Goal: Task Accomplishment & Management: Use online tool/utility

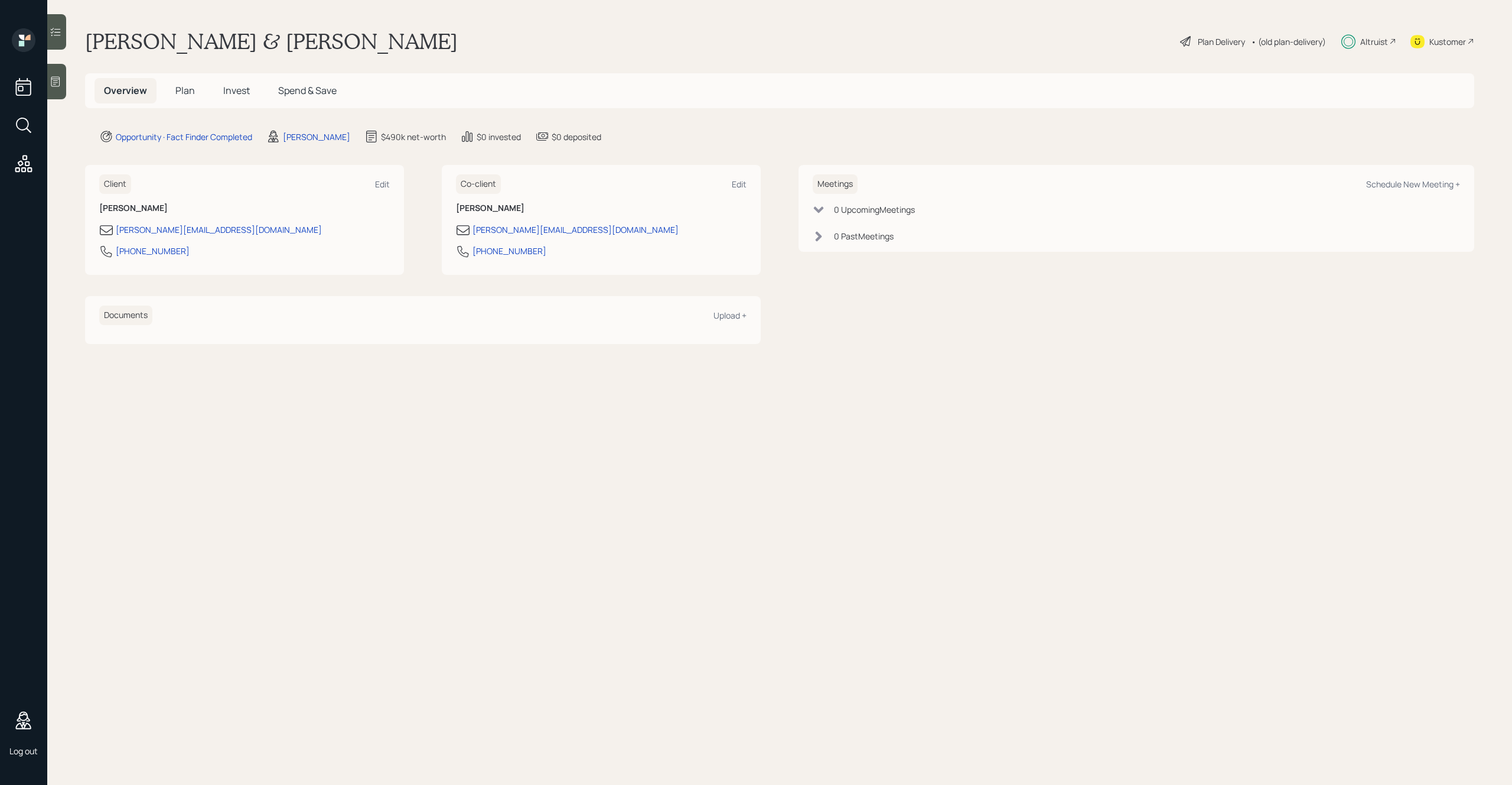
click at [783, 447] on main "Mike & Karen Demo Plan Delivery • (old plan-delivery) Altruist Kustomer Overvie…" at bounding box center [780, 392] width 1465 height 785
click at [193, 85] on h5 "Plan" at bounding box center [185, 91] width 38 height 25
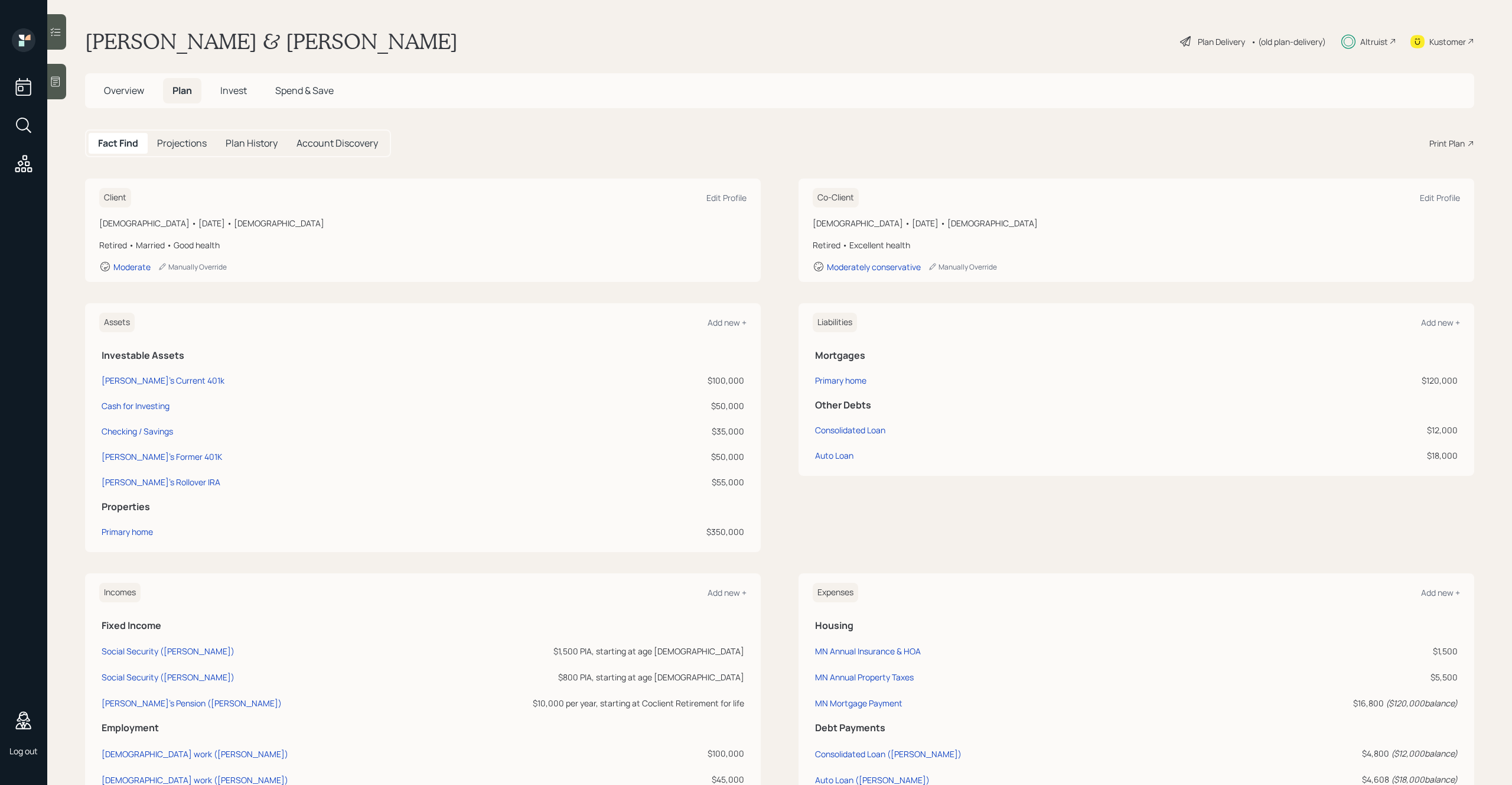
click at [180, 147] on h5 "Projections" at bounding box center [182, 143] width 50 height 11
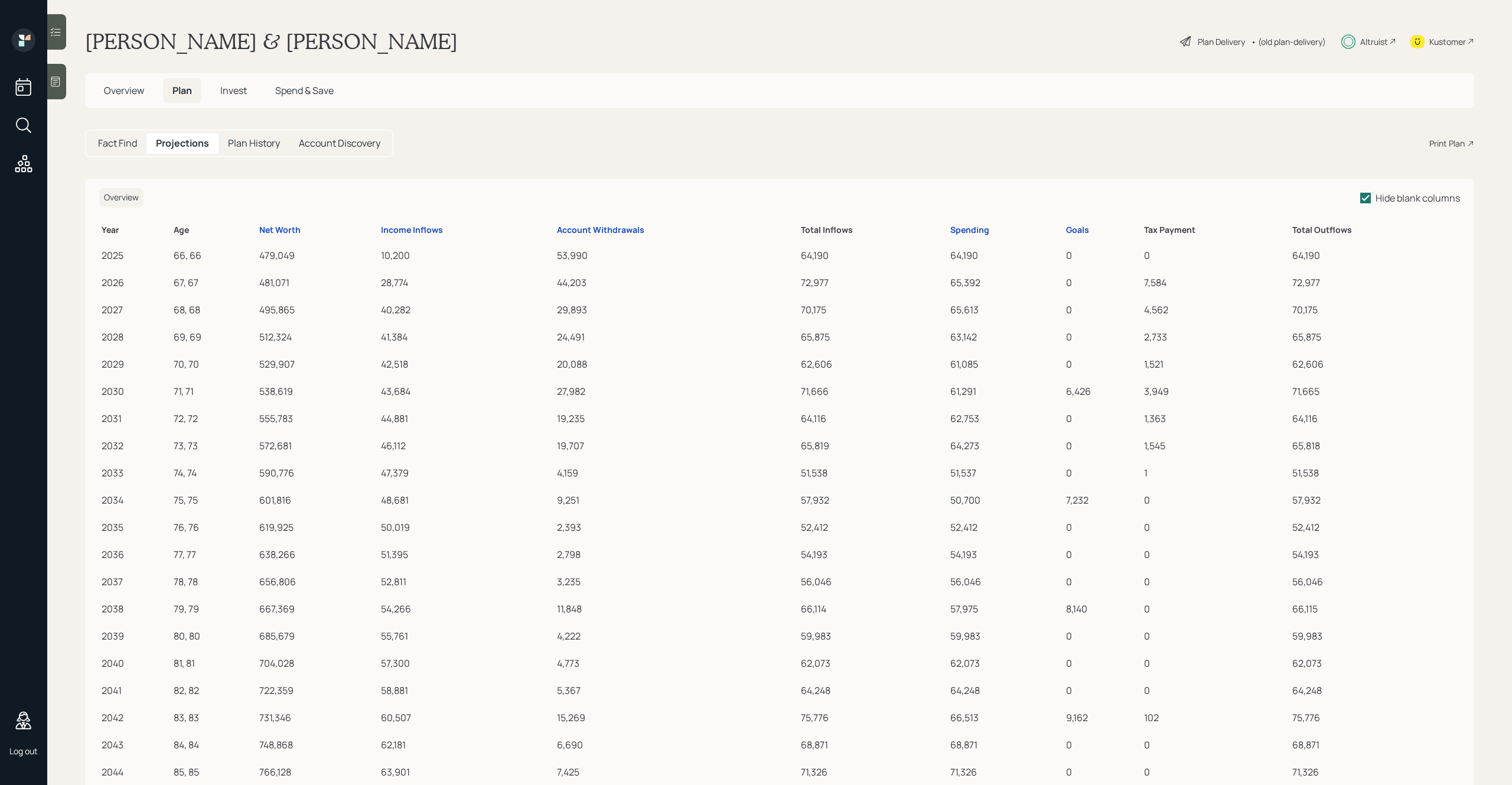
click at [231, 93] on span "Invest" at bounding box center [234, 91] width 26 height 13
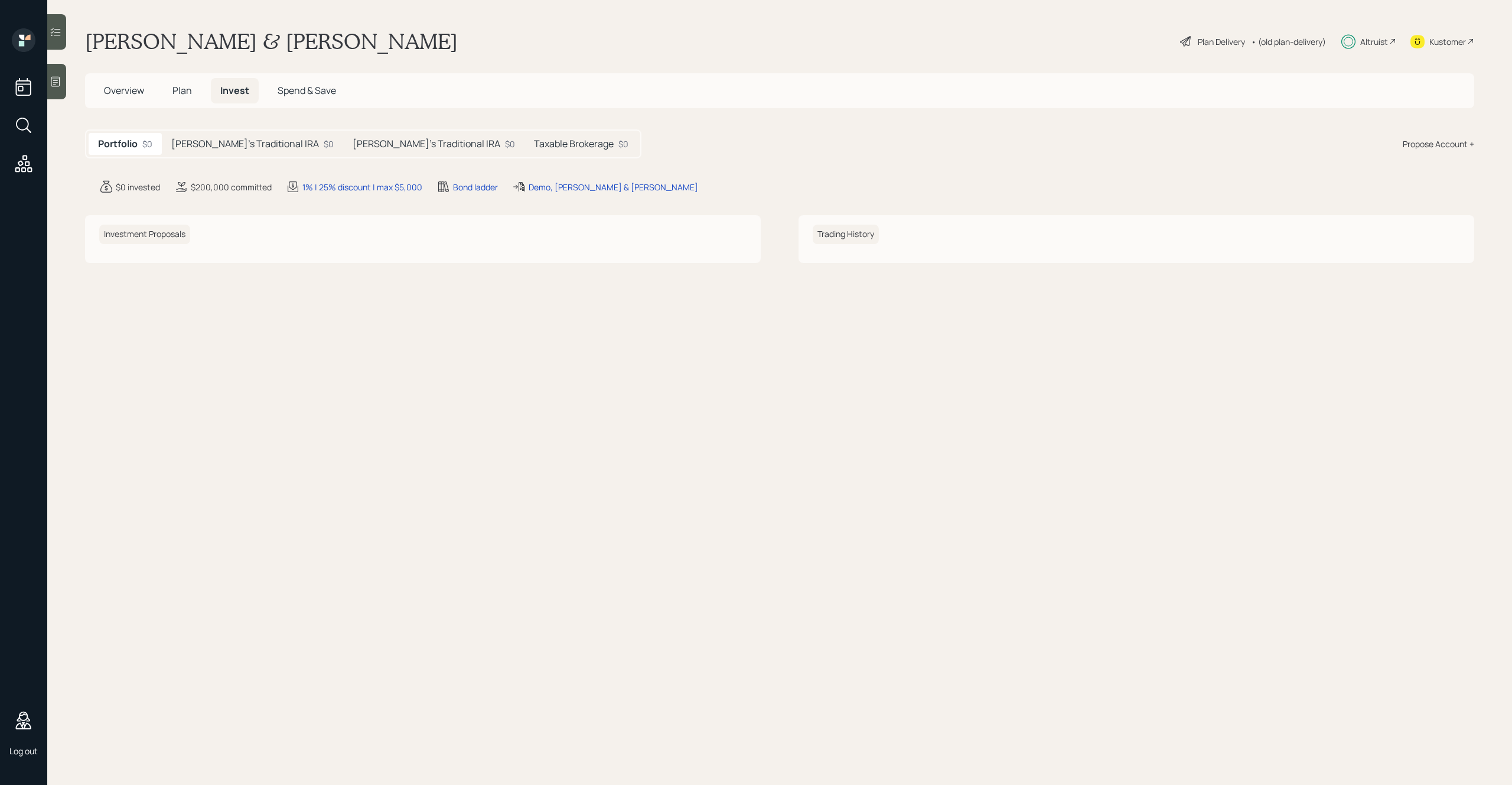
click at [240, 142] on h5 "Mike's Traditional IRA" at bounding box center [245, 144] width 148 height 11
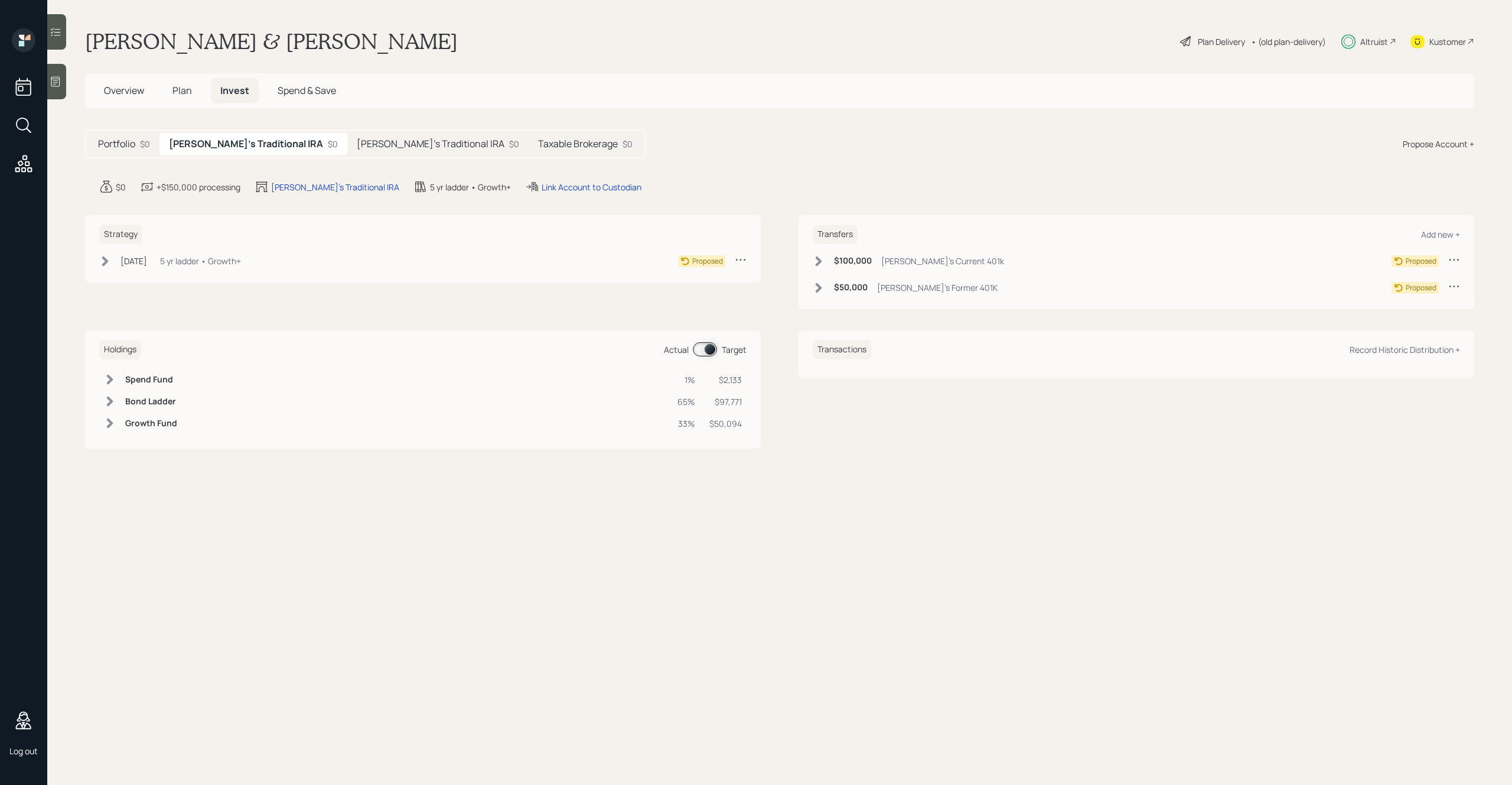
click at [299, 85] on span "Spend & Save" at bounding box center [306, 91] width 58 height 13
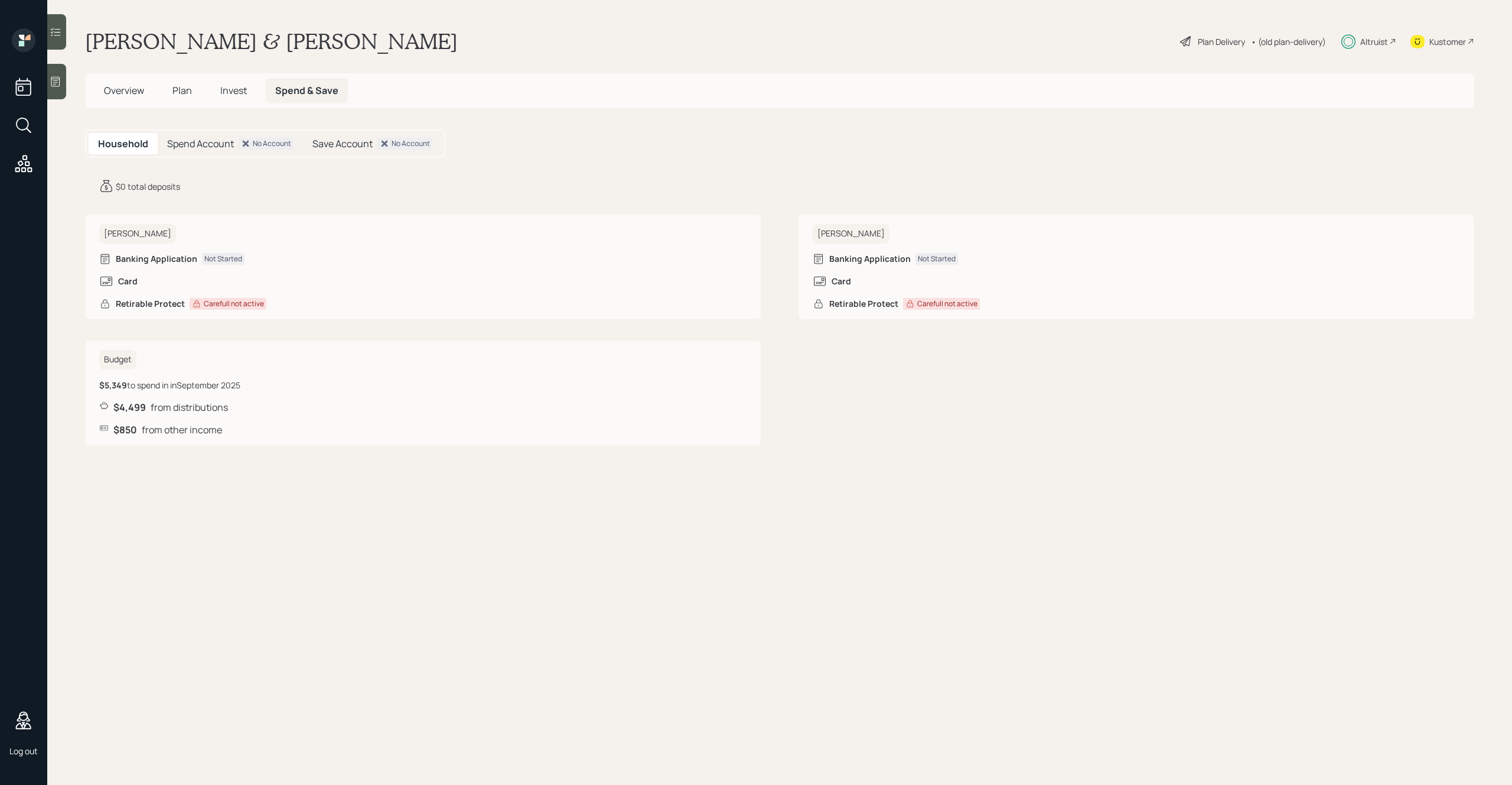
click at [1210, 46] on div "Plan Delivery" at bounding box center [1221, 41] width 47 height 13
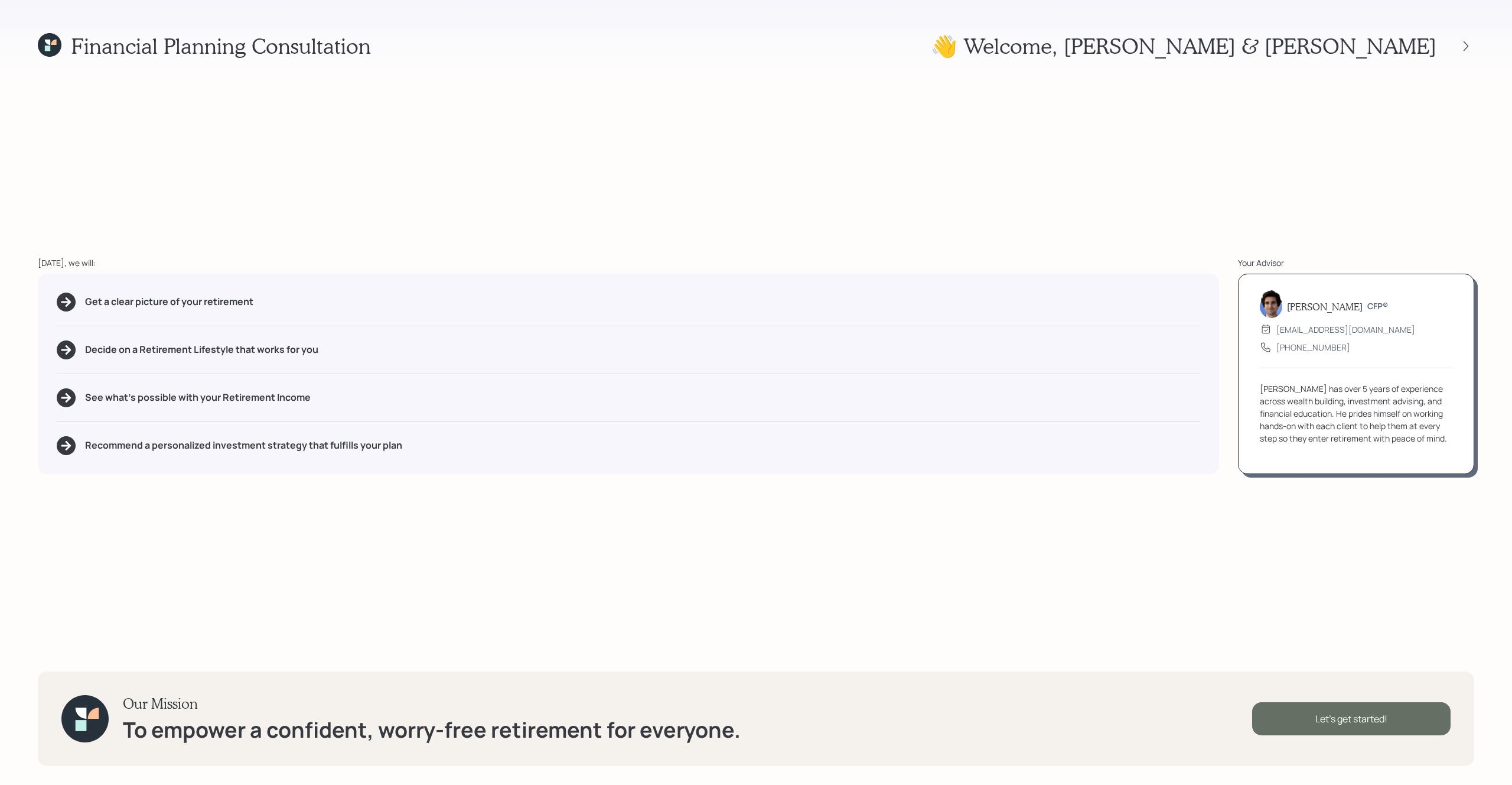
click at [1367, 722] on div "Let's get started!" at bounding box center [1351, 718] width 198 height 33
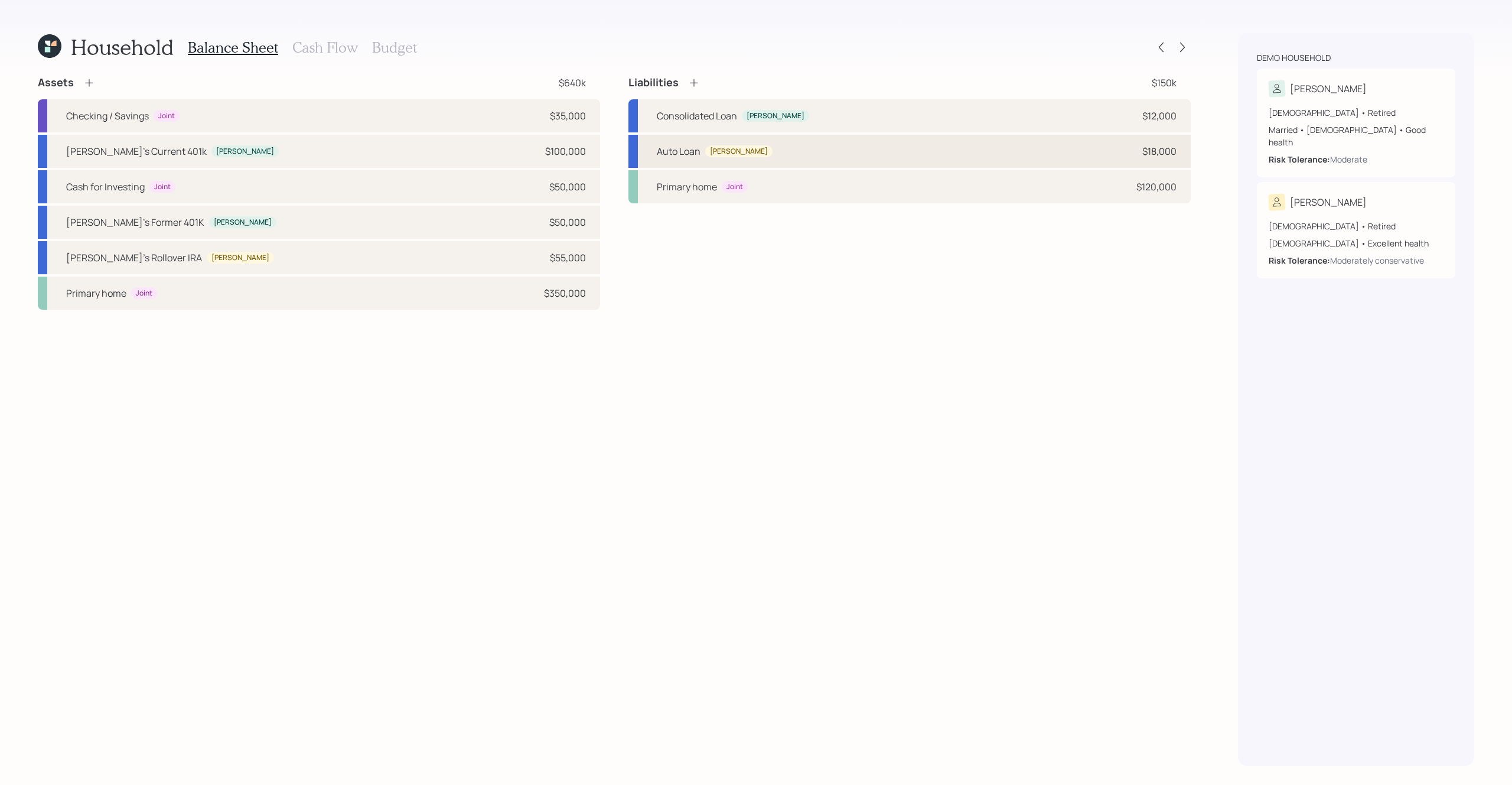
click at [757, 144] on div "Auto Loan Karen $18,000" at bounding box center [909, 151] width 562 height 33
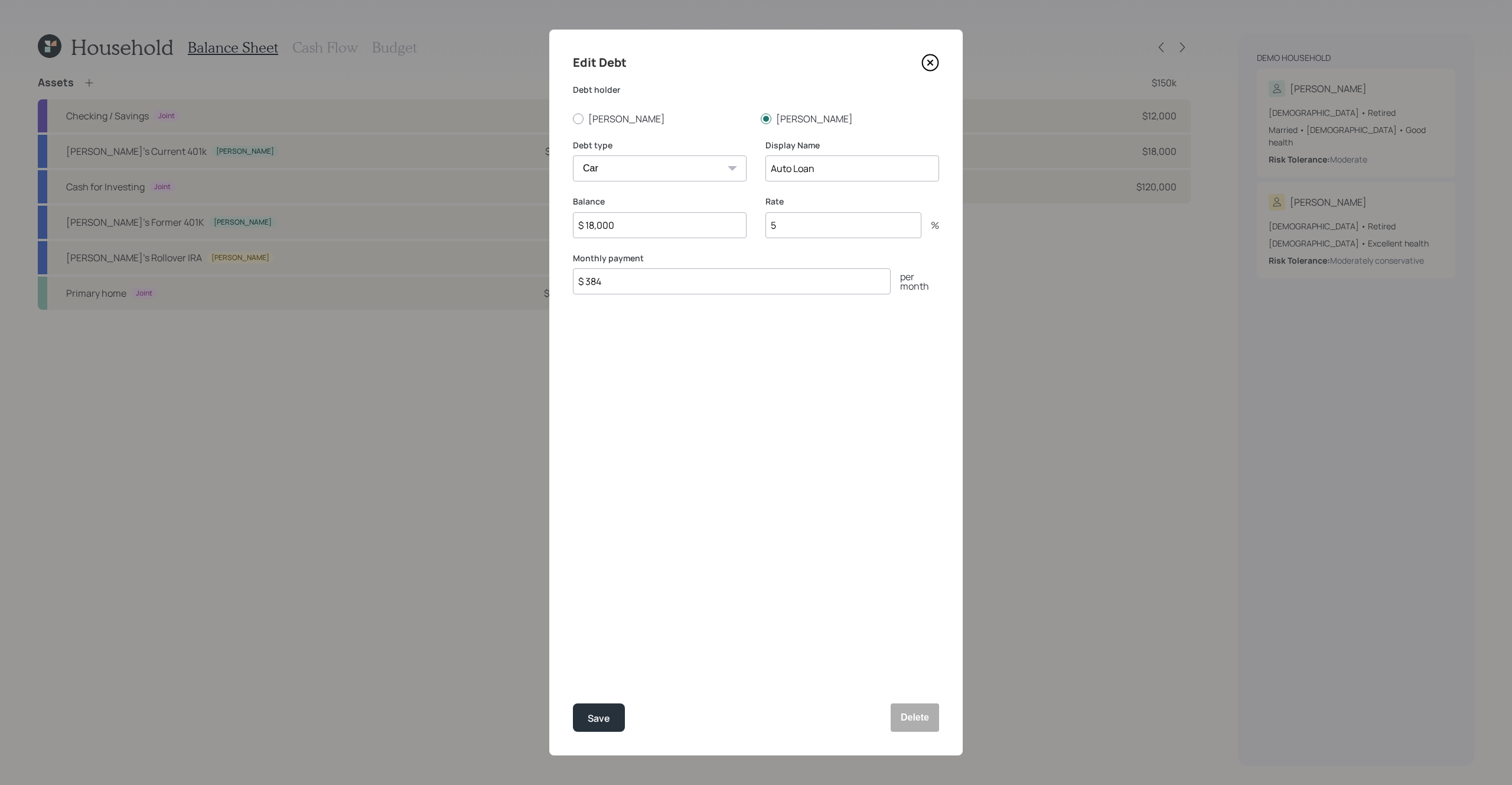
click at [932, 60] on icon at bounding box center [931, 63] width 5 height 5
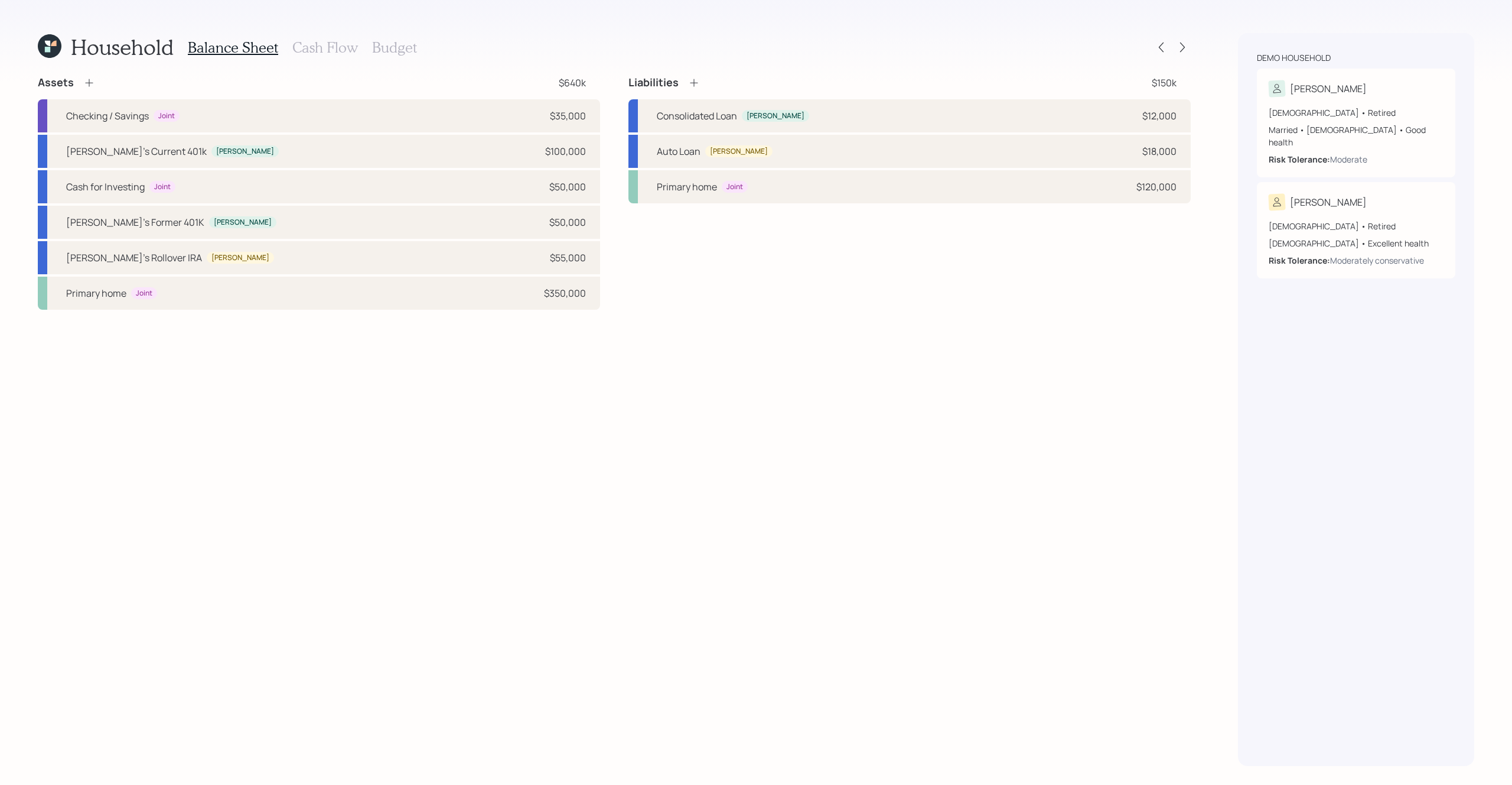
click at [320, 47] on h3 "Cash Flow" at bounding box center [325, 47] width 65 height 17
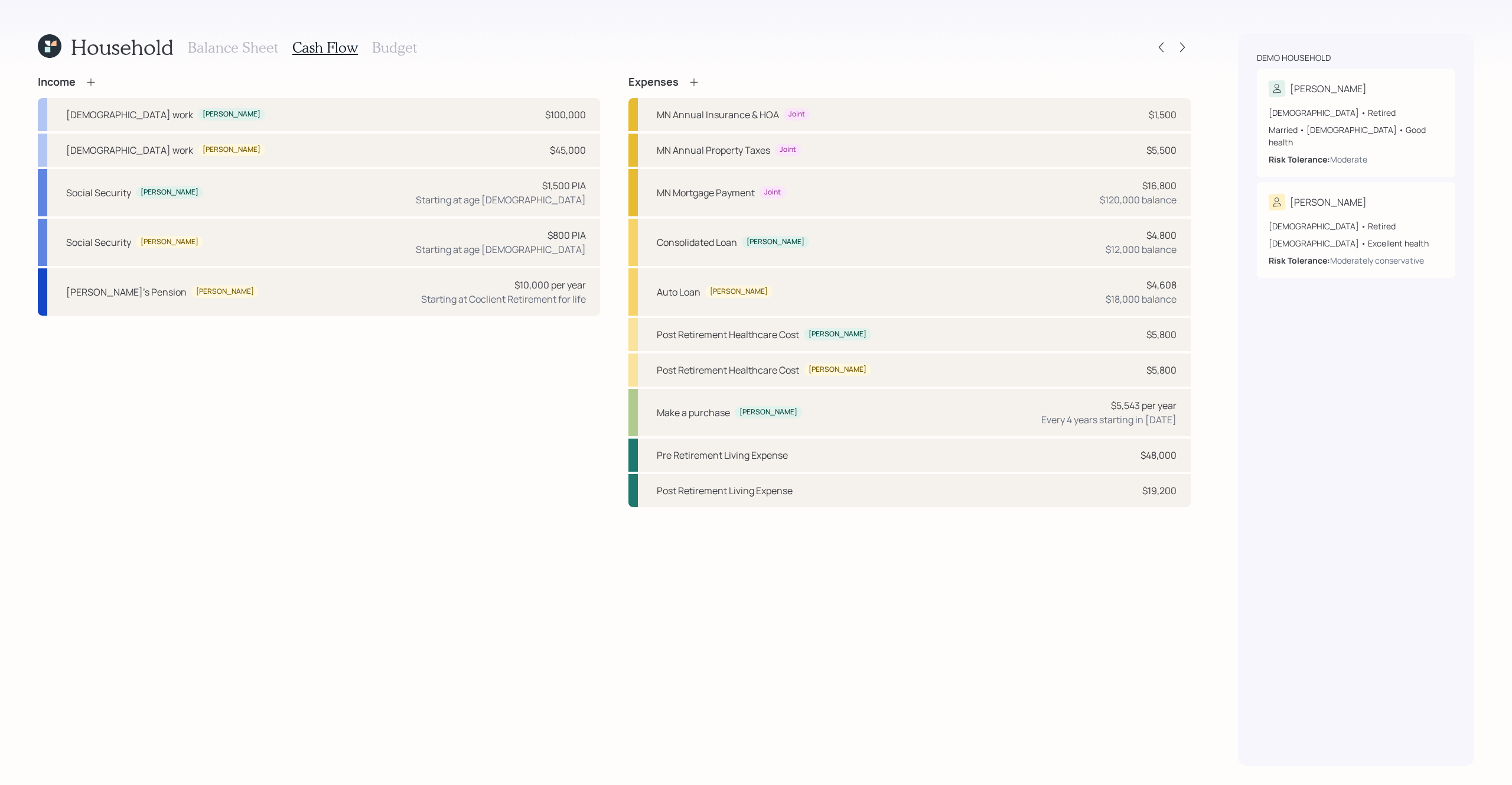
click at [396, 44] on h3 "Budget" at bounding box center [394, 47] width 45 height 17
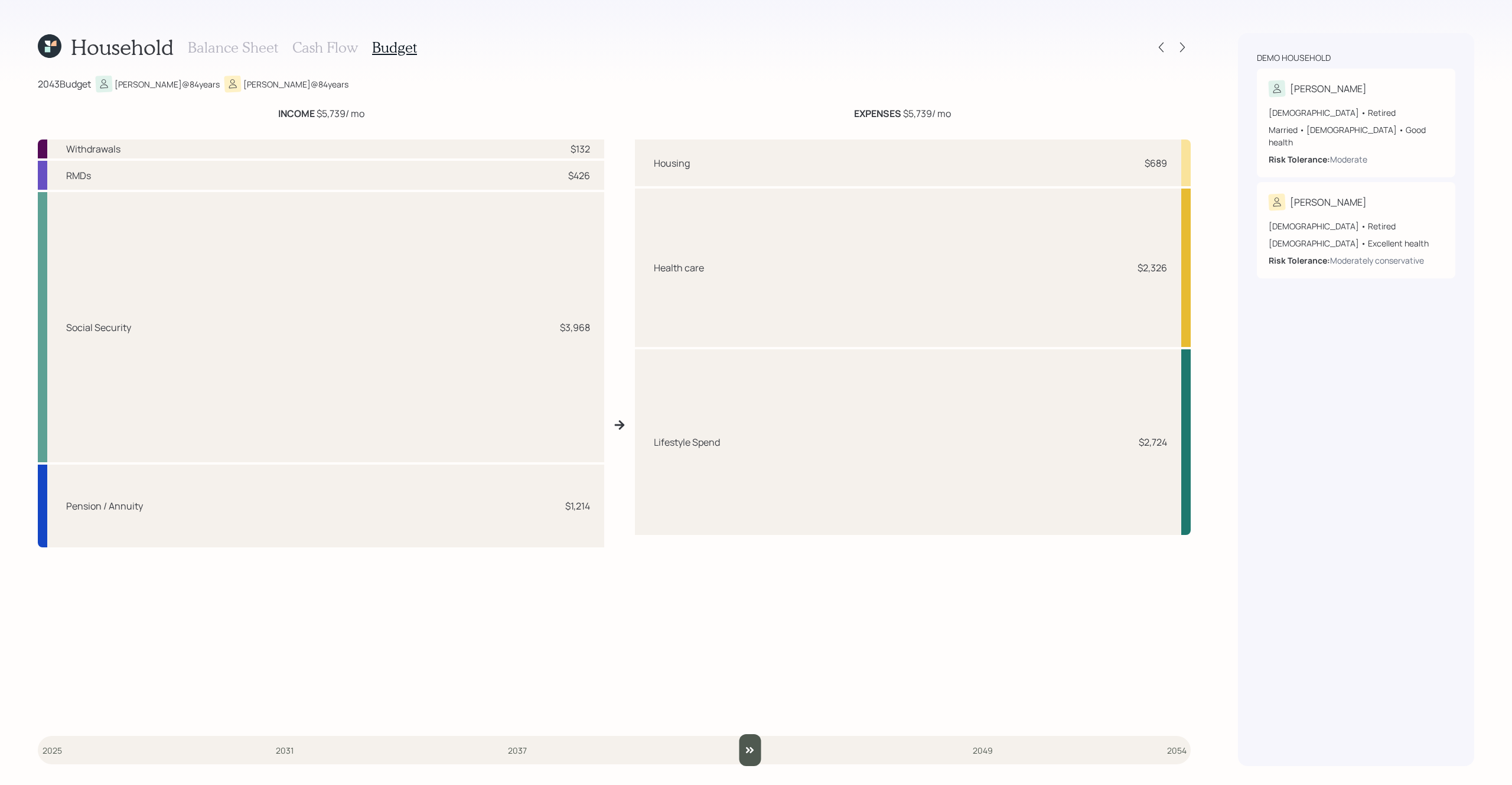
drag, startPoint x: 54, startPoint y: 754, endPoint x: 756, endPoint y: 719, distance: 702.9
type input "2043"
click at [756, 734] on input "slider" at bounding box center [614, 750] width 1153 height 32
click at [1182, 46] on icon at bounding box center [1182, 47] width 12 height 12
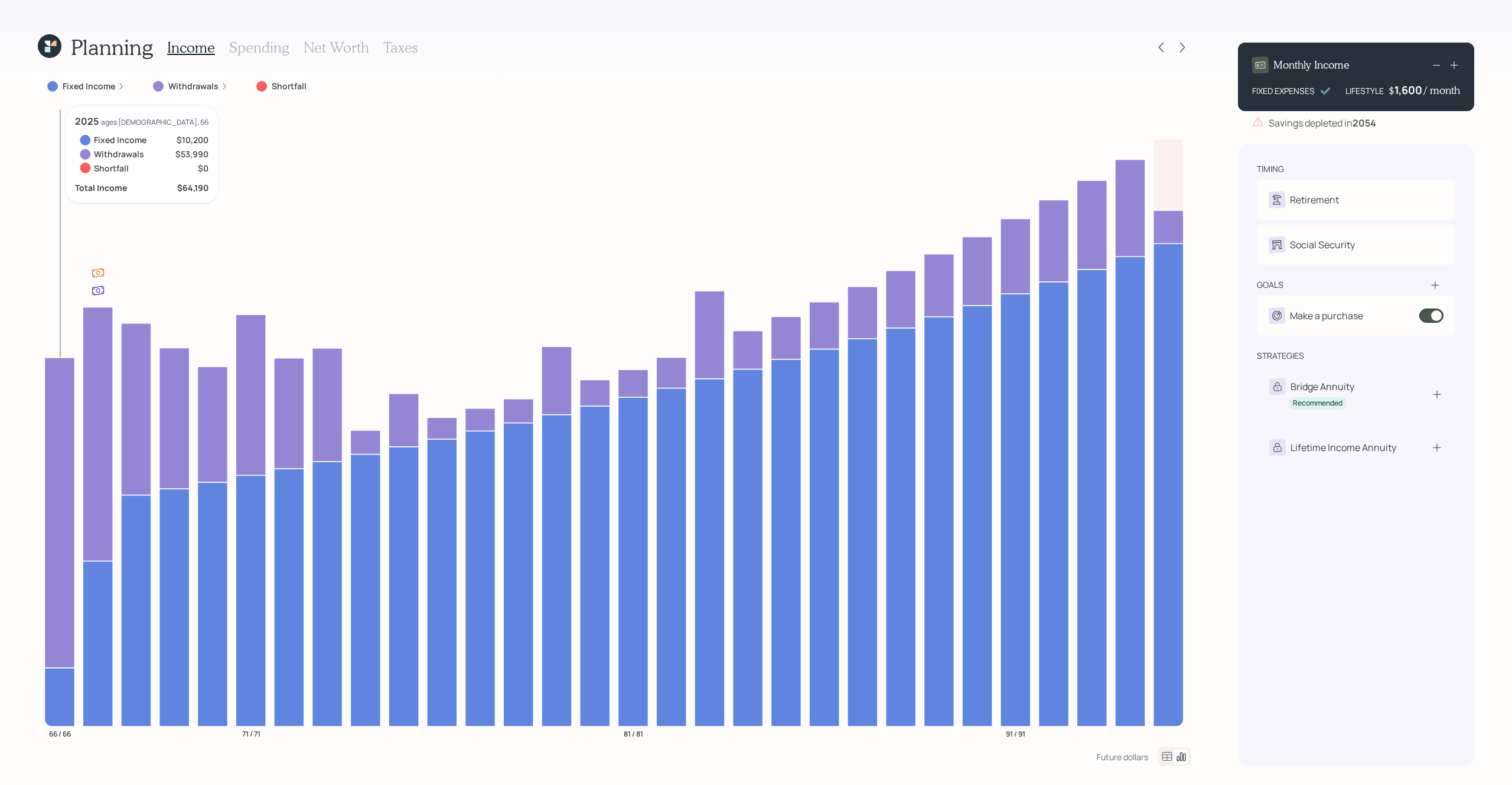
click at [53, 716] on icon at bounding box center [59, 696] width 30 height 58
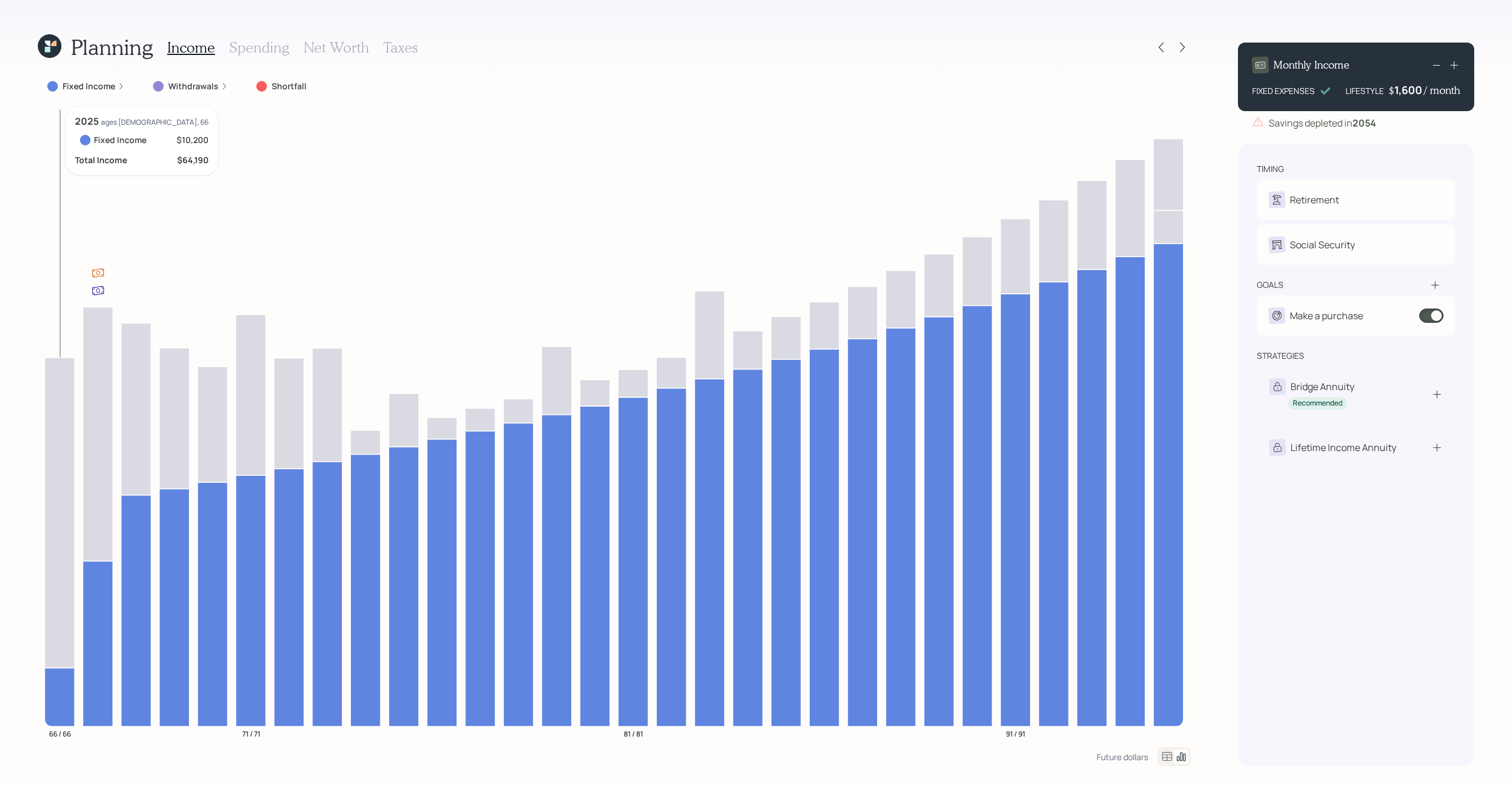
click at [53, 716] on icon at bounding box center [59, 696] width 30 height 58
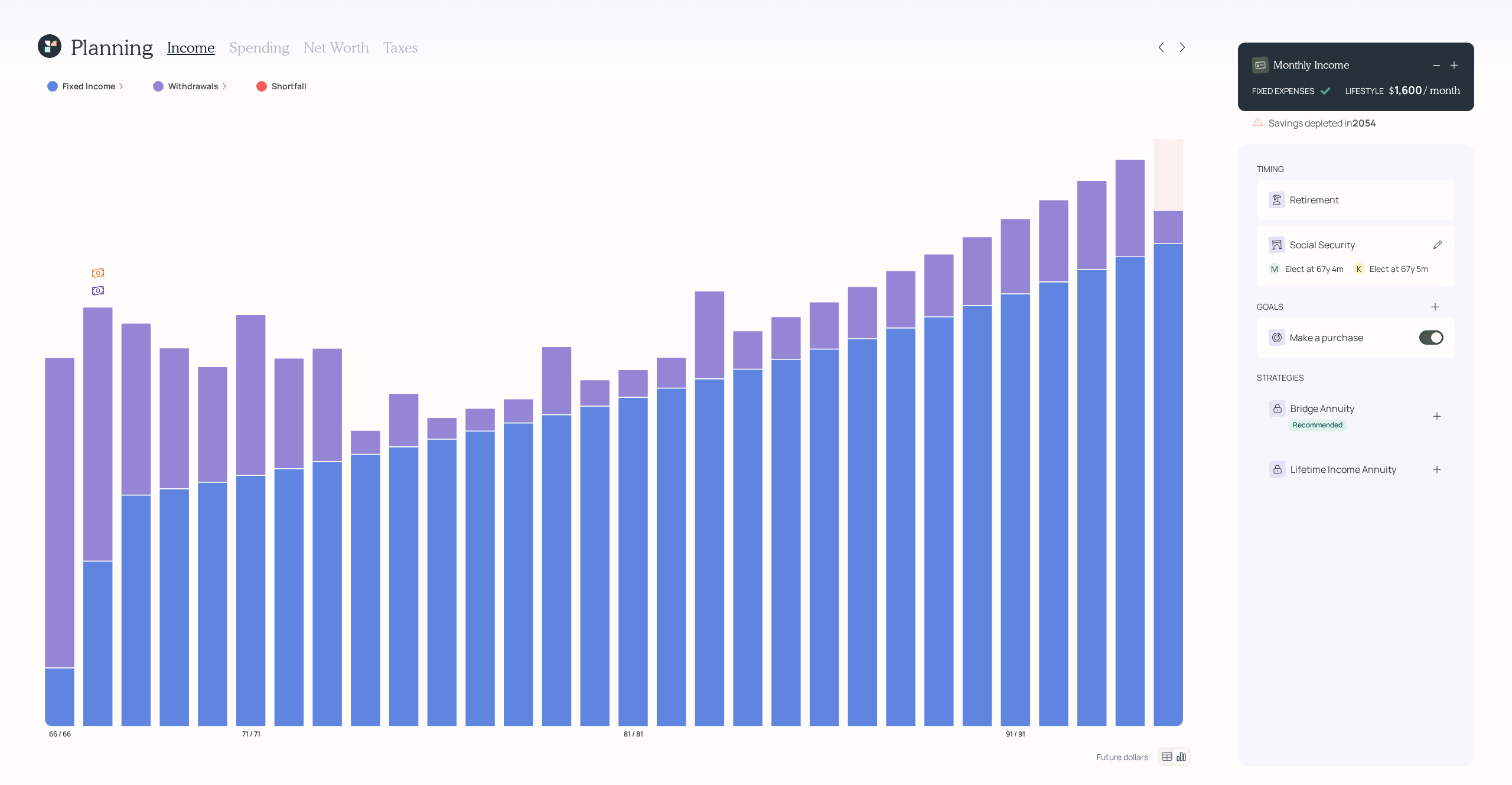
click at [1339, 256] on div "Social Security M Elect at 67y 4m K Elect at 67y 5m" at bounding box center [1356, 255] width 198 height 62
select select "4"
select select "5"
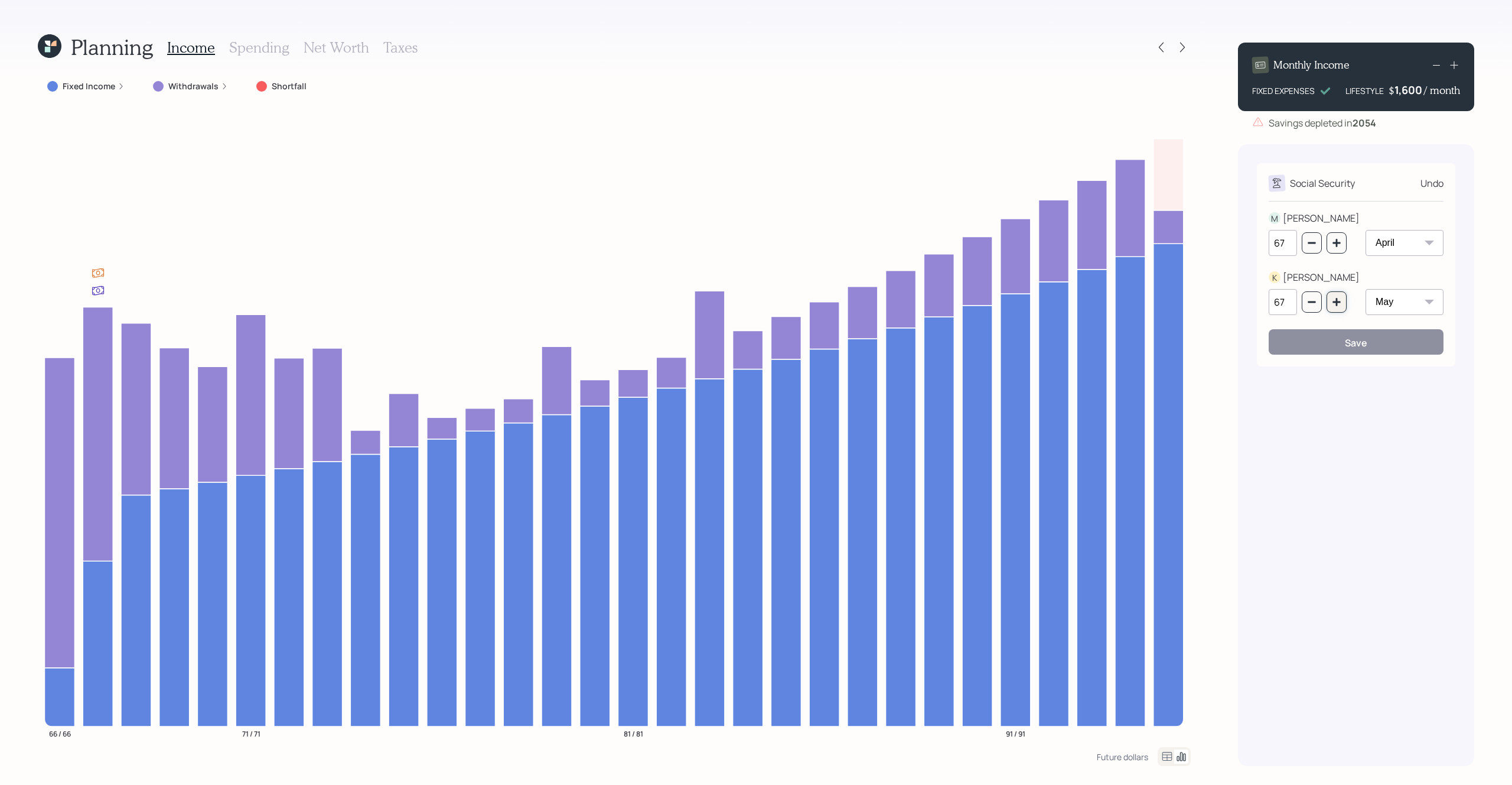
click at [1337, 305] on icon "button" at bounding box center [1336, 302] width 8 height 8
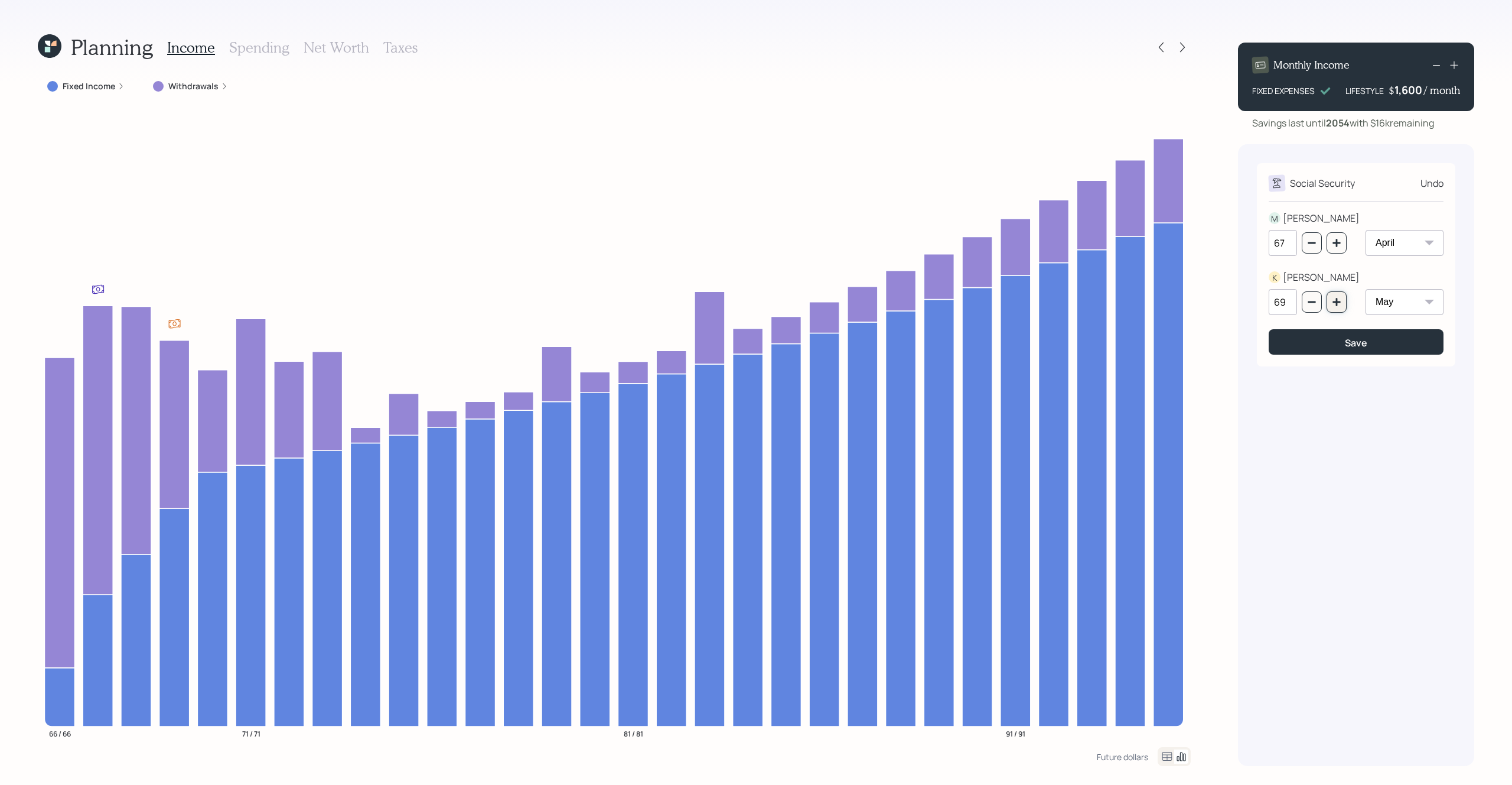
click at [1335, 295] on button "button" at bounding box center [1336, 302] width 20 height 21
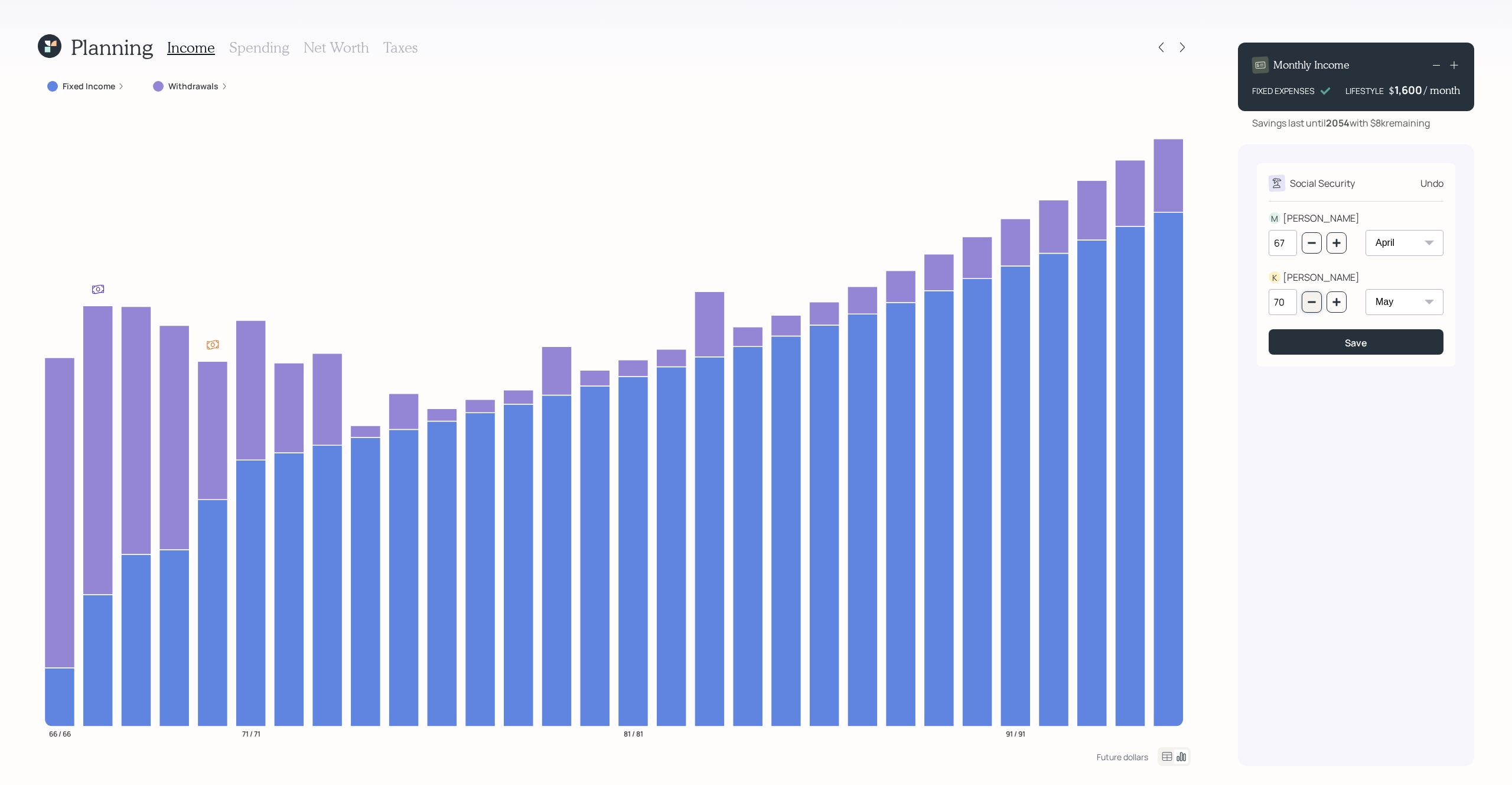
click at [1311, 299] on icon "button" at bounding box center [1312, 302] width 10 height 10
type input "68"
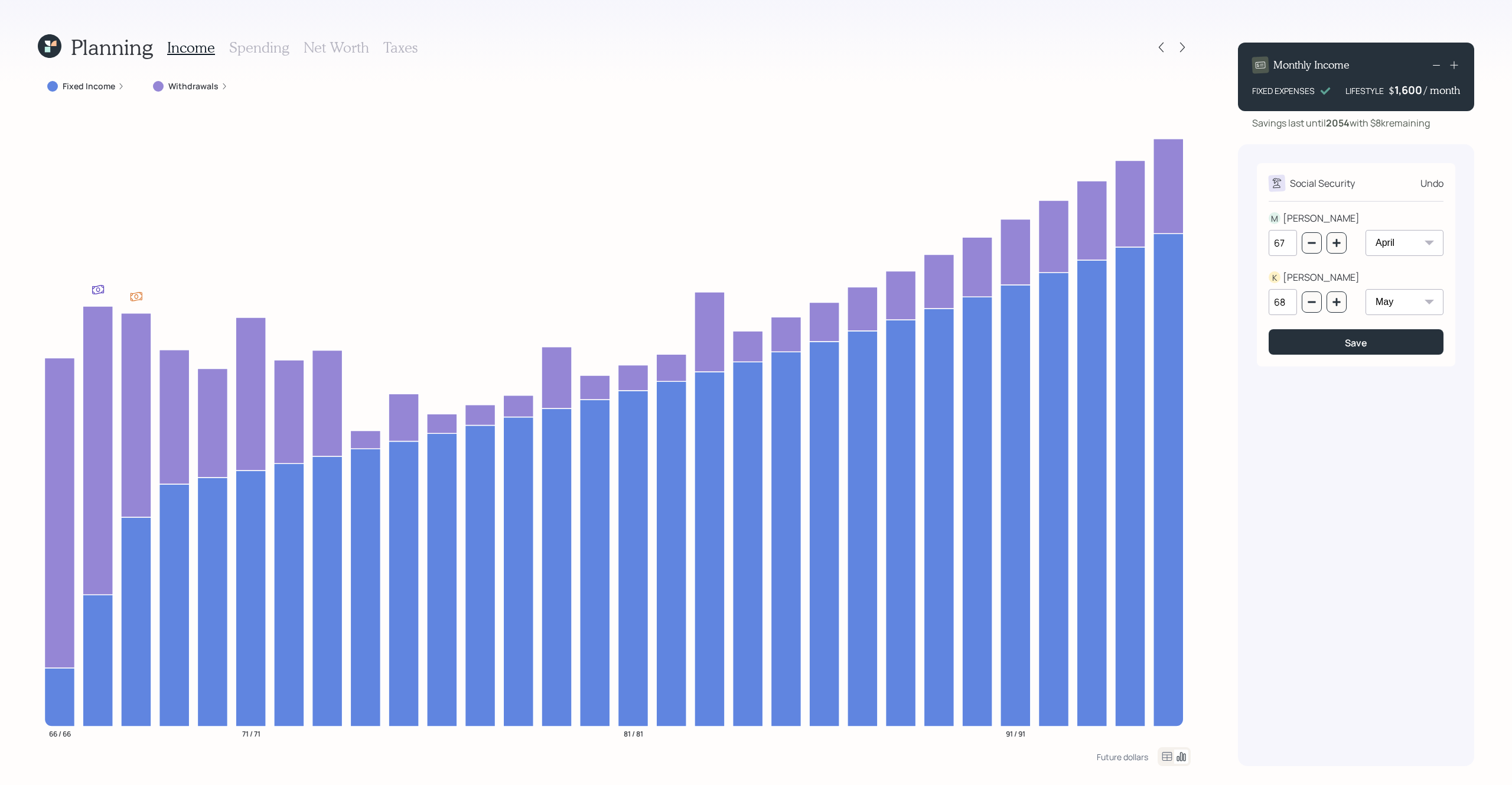
click at [1435, 179] on div "Undo" at bounding box center [1432, 183] width 23 height 14
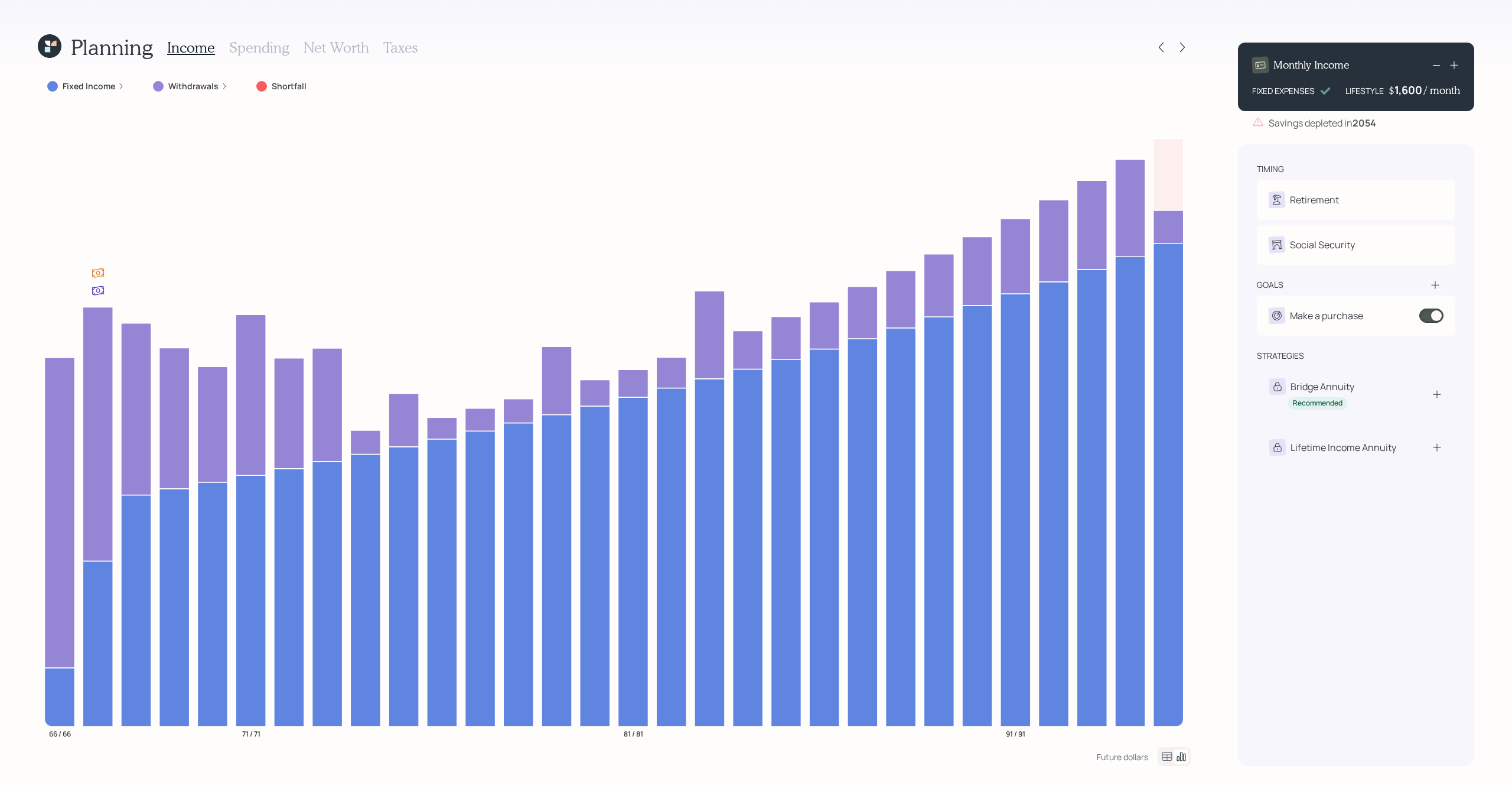
click at [276, 52] on h3 "Spending" at bounding box center [259, 47] width 60 height 17
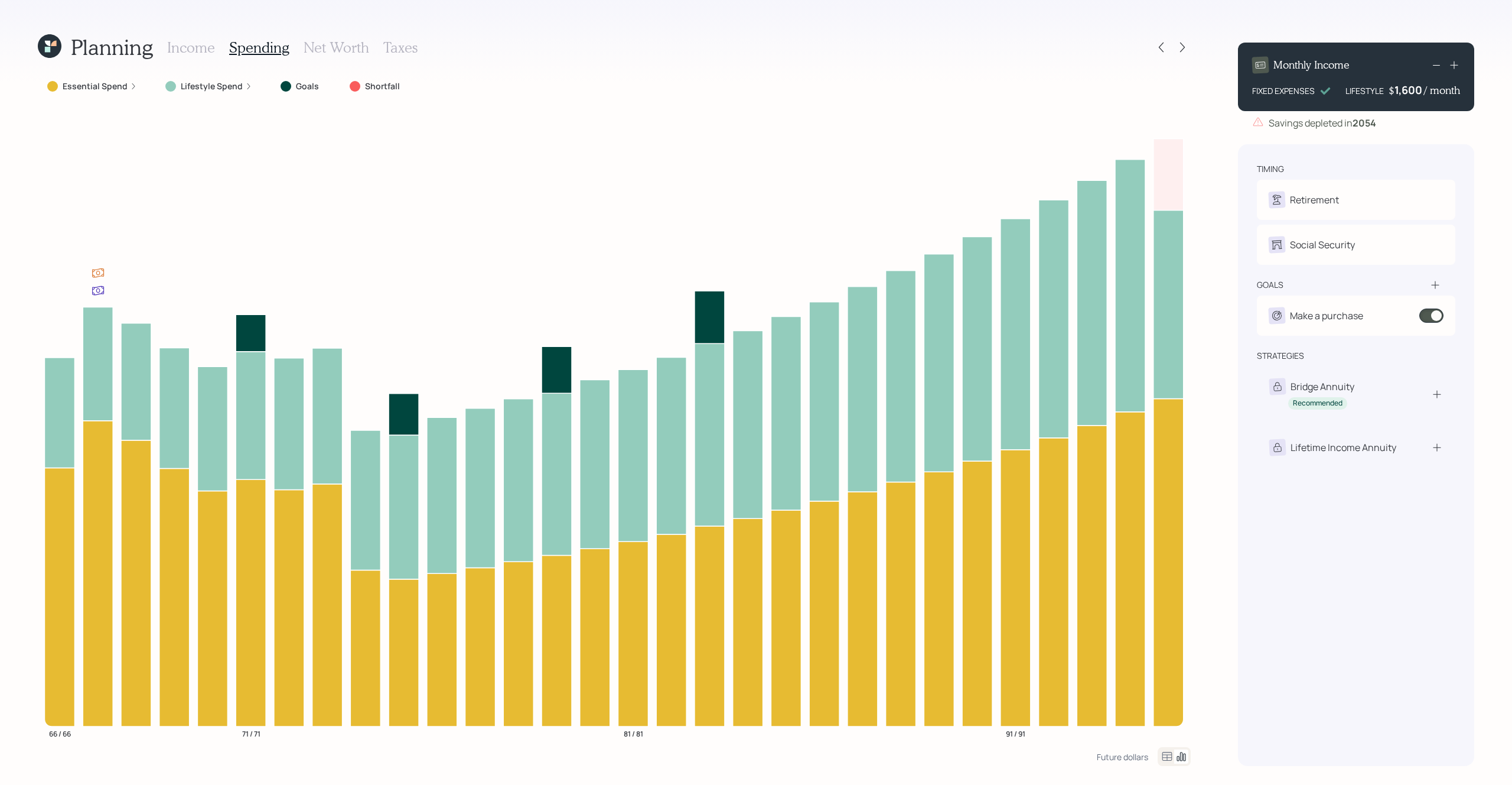
click at [333, 43] on h3 "Net Worth" at bounding box center [336, 47] width 65 height 17
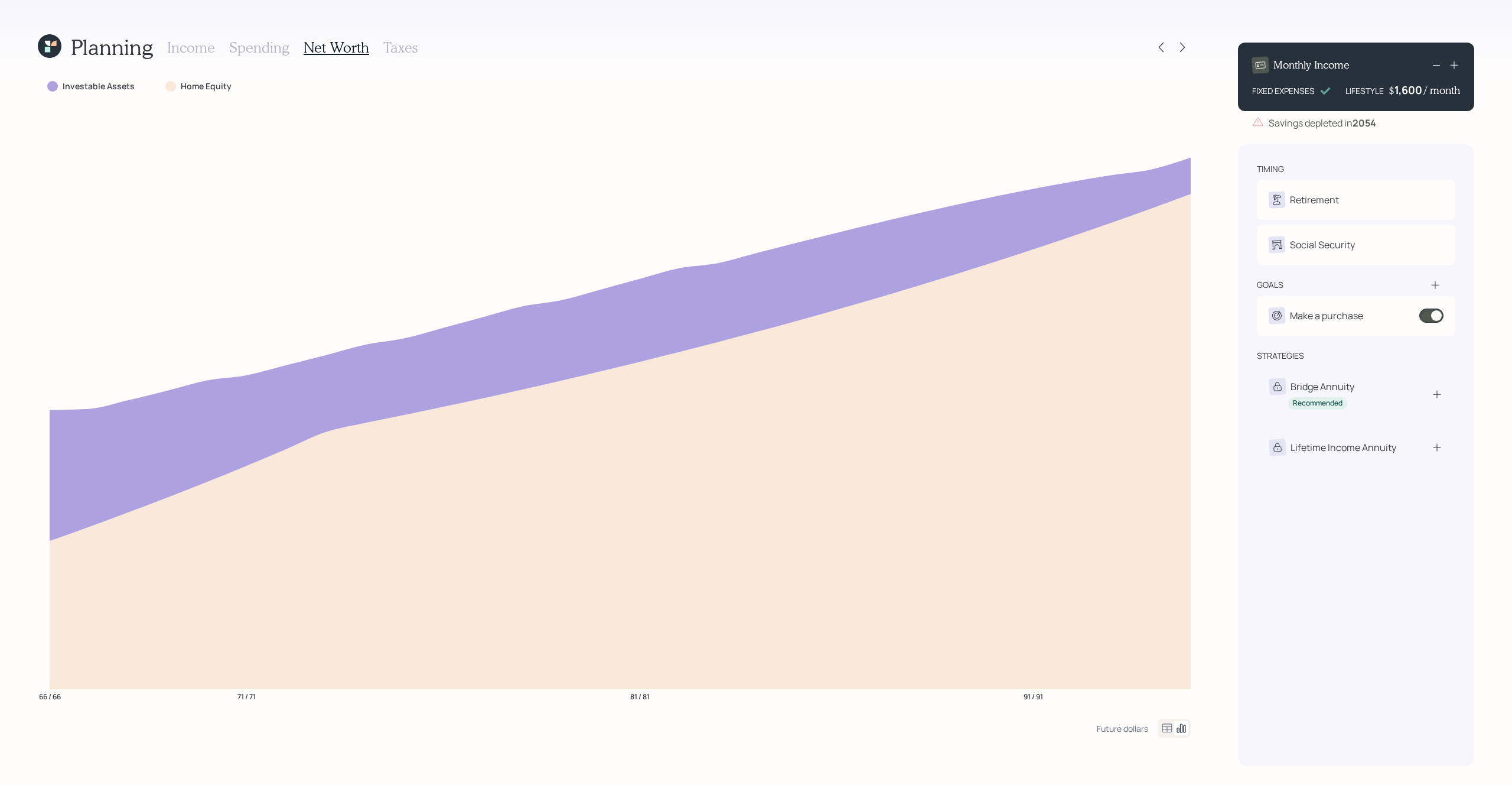
click at [398, 38] on div "Income Spending Net Worth Taxes" at bounding box center [292, 47] width 250 height 28
click at [396, 42] on h3 "Taxes" at bounding box center [400, 47] width 34 height 17
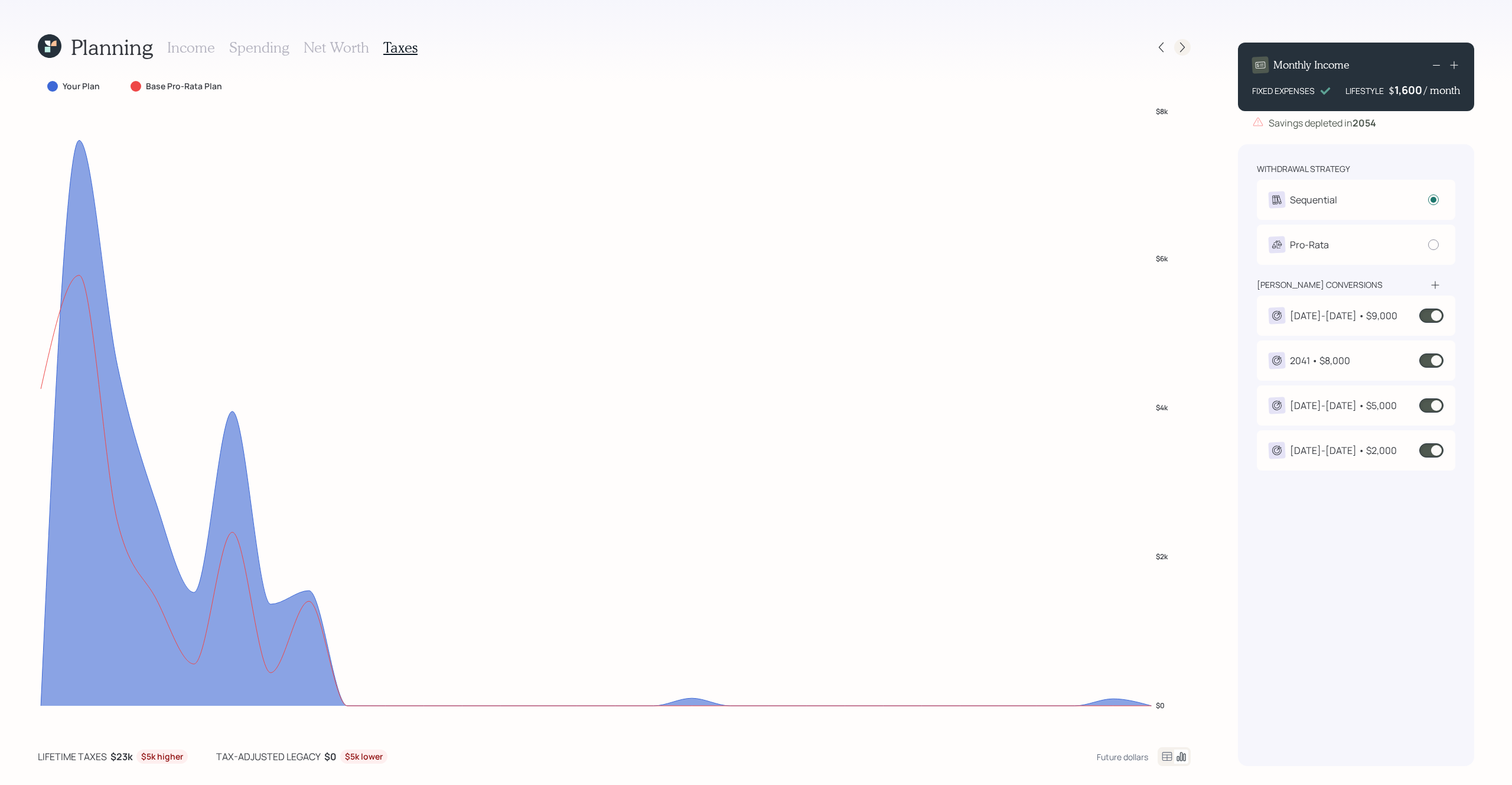
click at [1177, 44] on icon at bounding box center [1182, 47] width 12 height 12
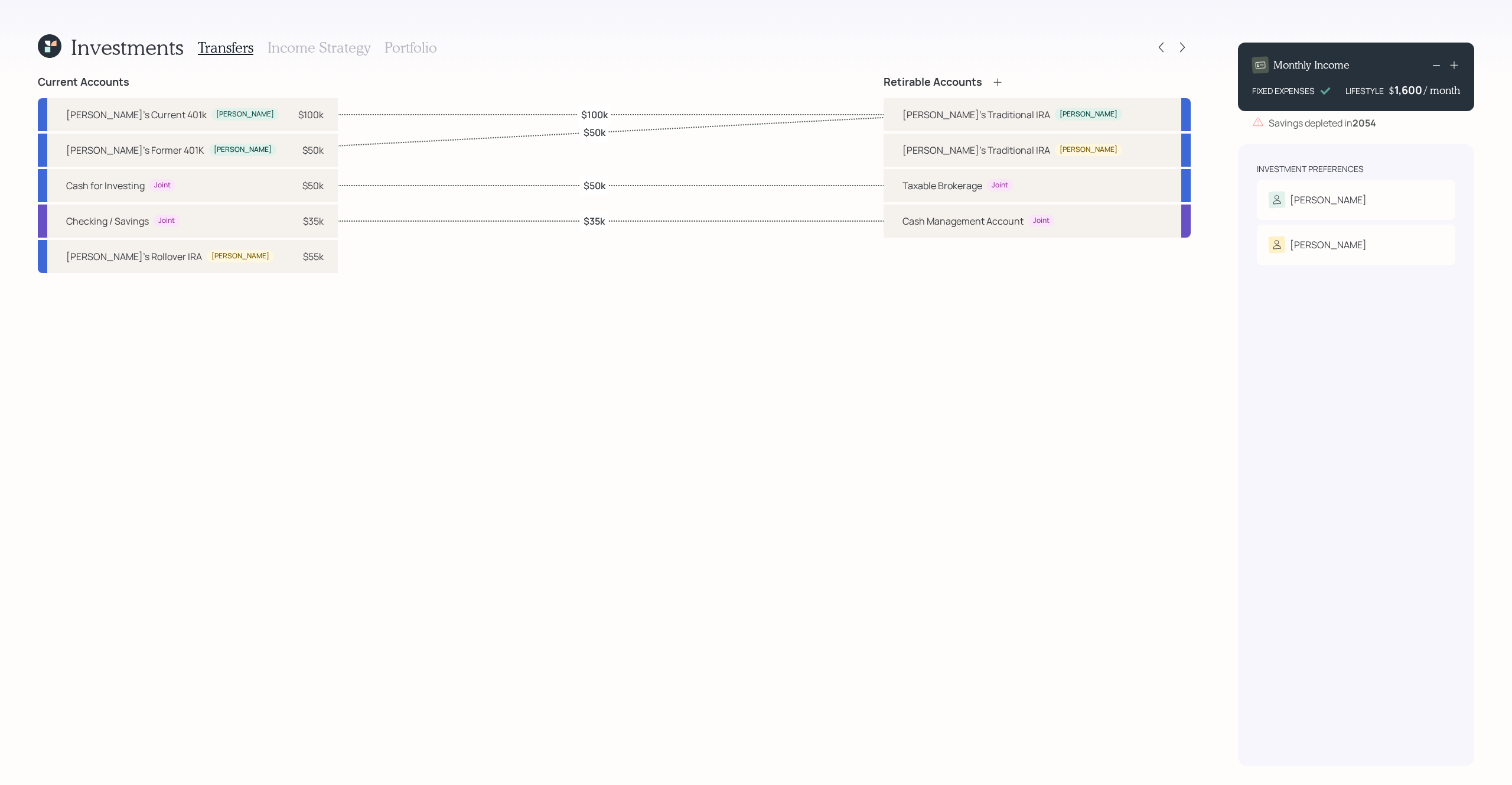
click at [280, 54] on h3 "Income Strategy" at bounding box center [318, 47] width 103 height 17
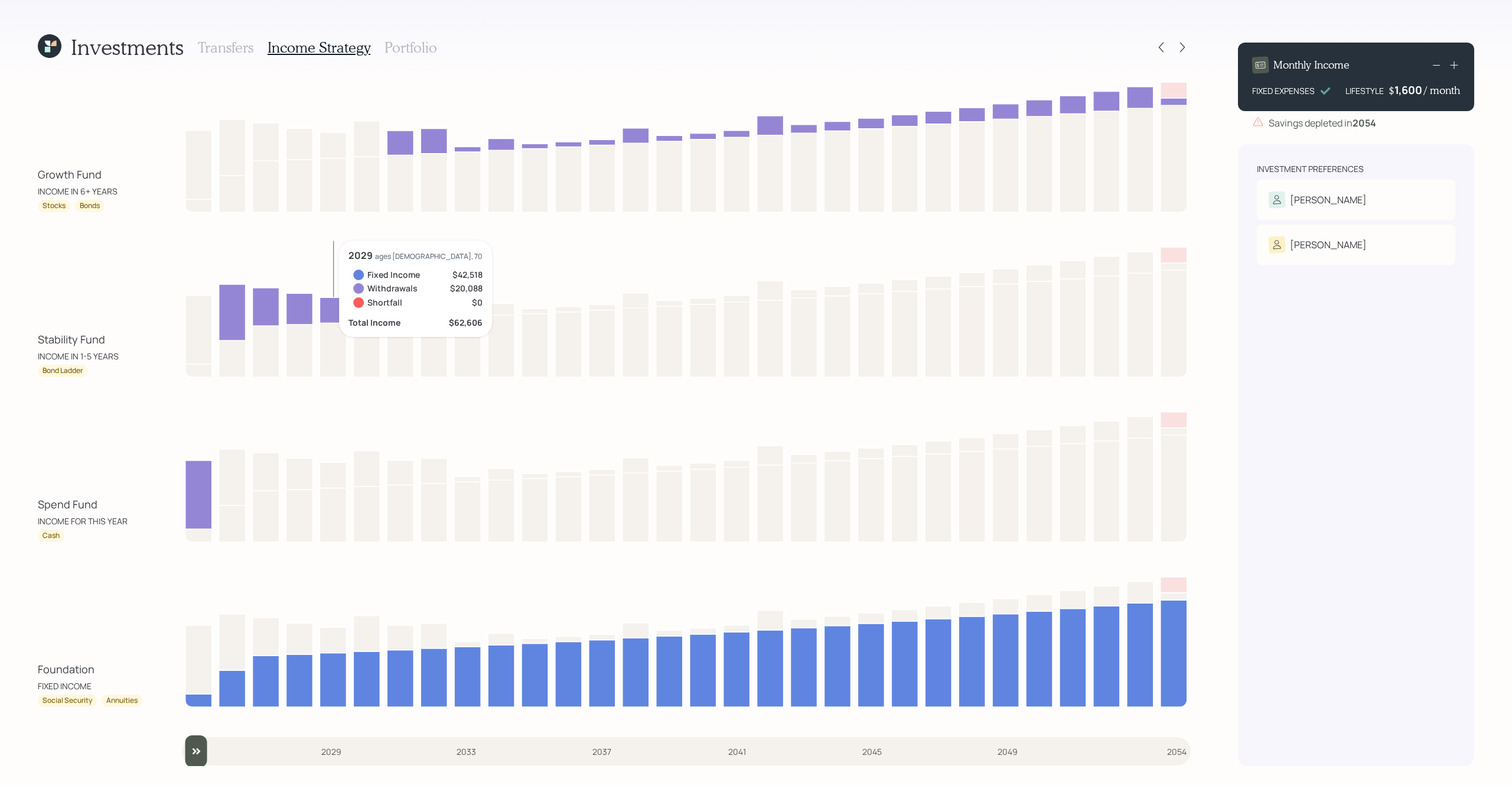
click at [333, 308] on icon at bounding box center [333, 310] width 26 height 25
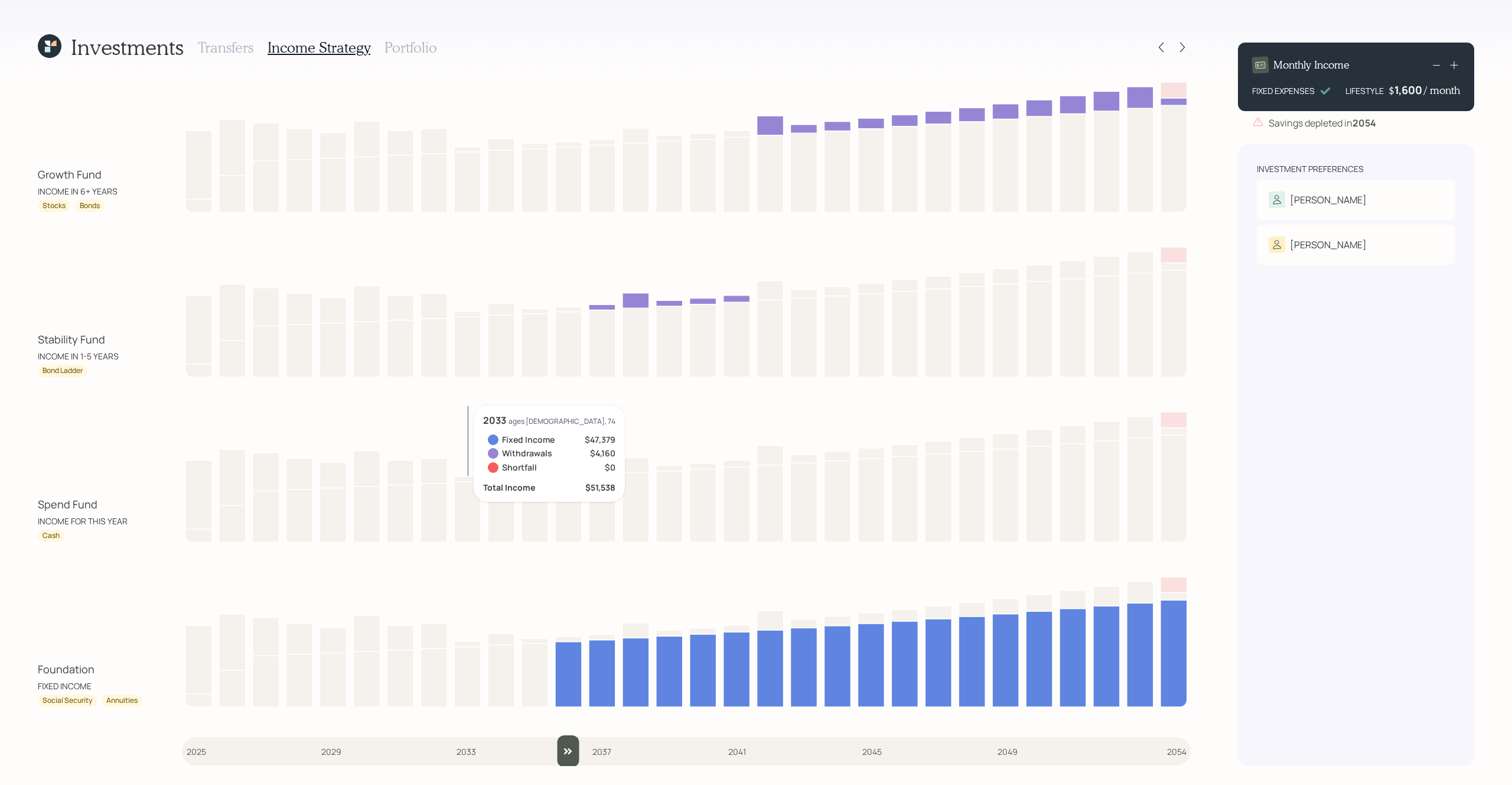
drag, startPoint x: 199, startPoint y: 749, endPoint x: 580, endPoint y: 696, distance: 384.7
type input "2036"
click at [580, 735] on input "slider" at bounding box center [686, 751] width 1009 height 32
click at [417, 46] on h3 "Portfolio" at bounding box center [411, 47] width 53 height 17
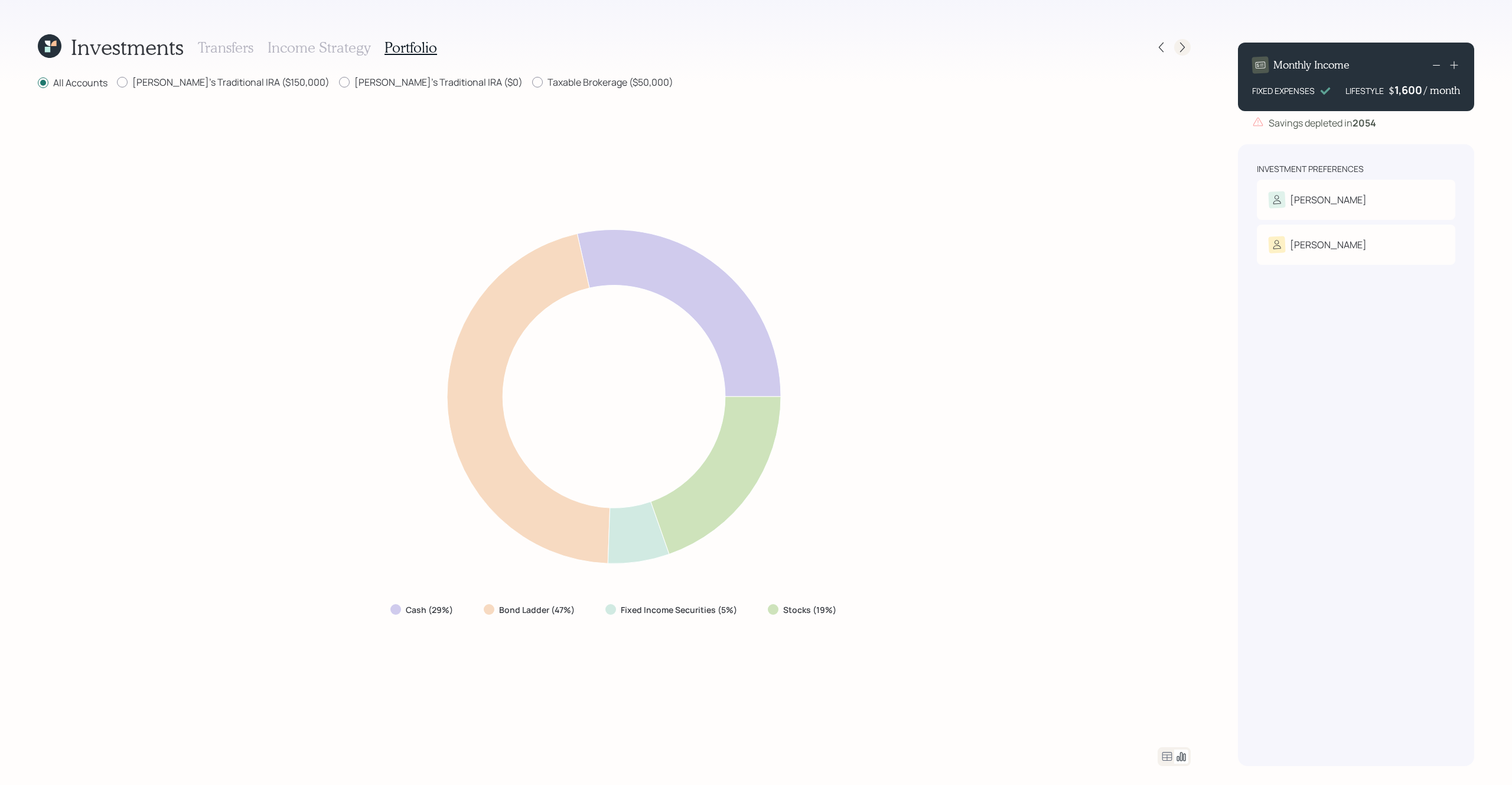
click at [1184, 42] on icon at bounding box center [1182, 47] width 12 height 12
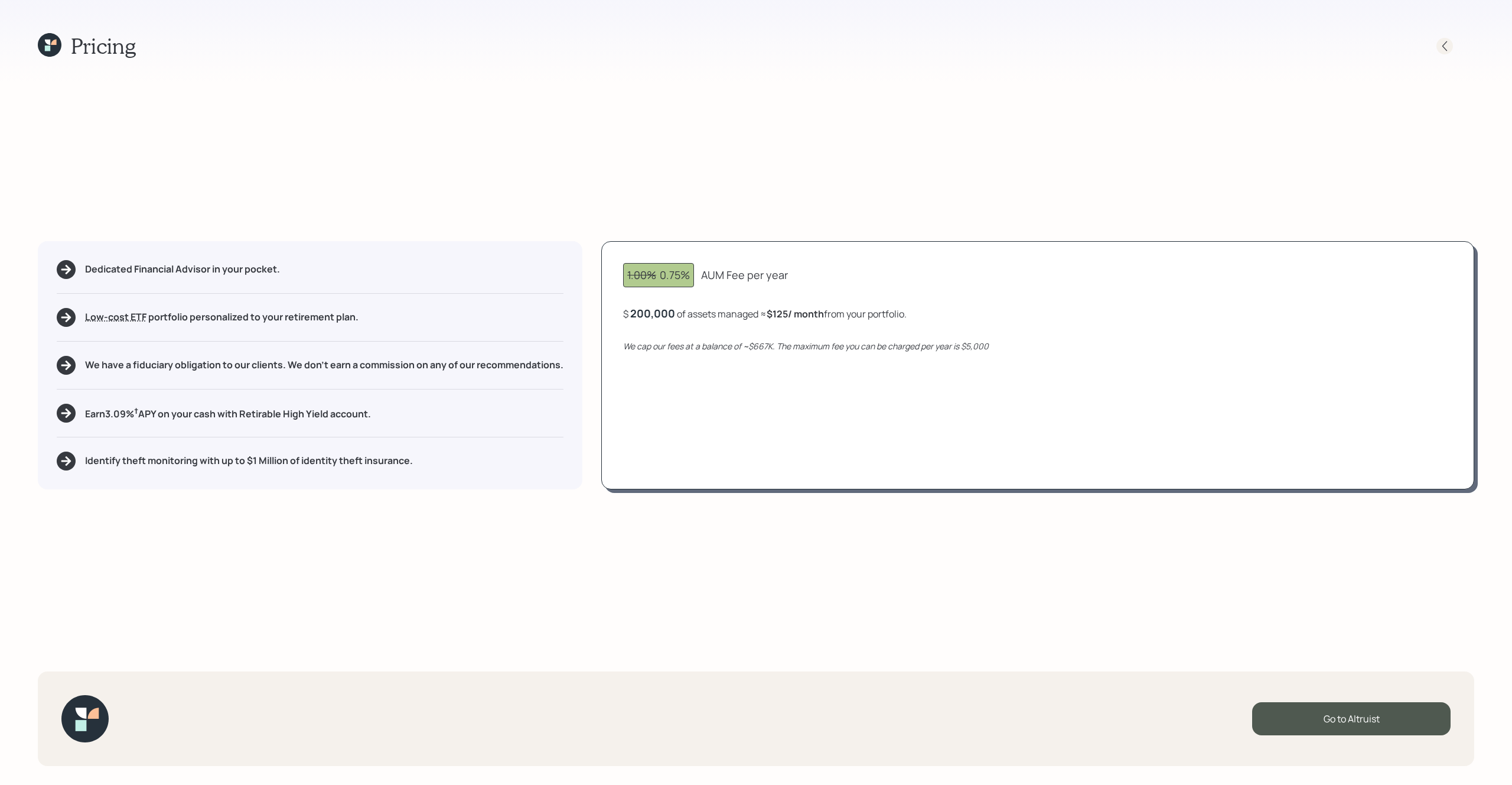
click at [1447, 53] on div at bounding box center [1455, 46] width 38 height 17
click at [1439, 46] on icon at bounding box center [1445, 46] width 12 height 12
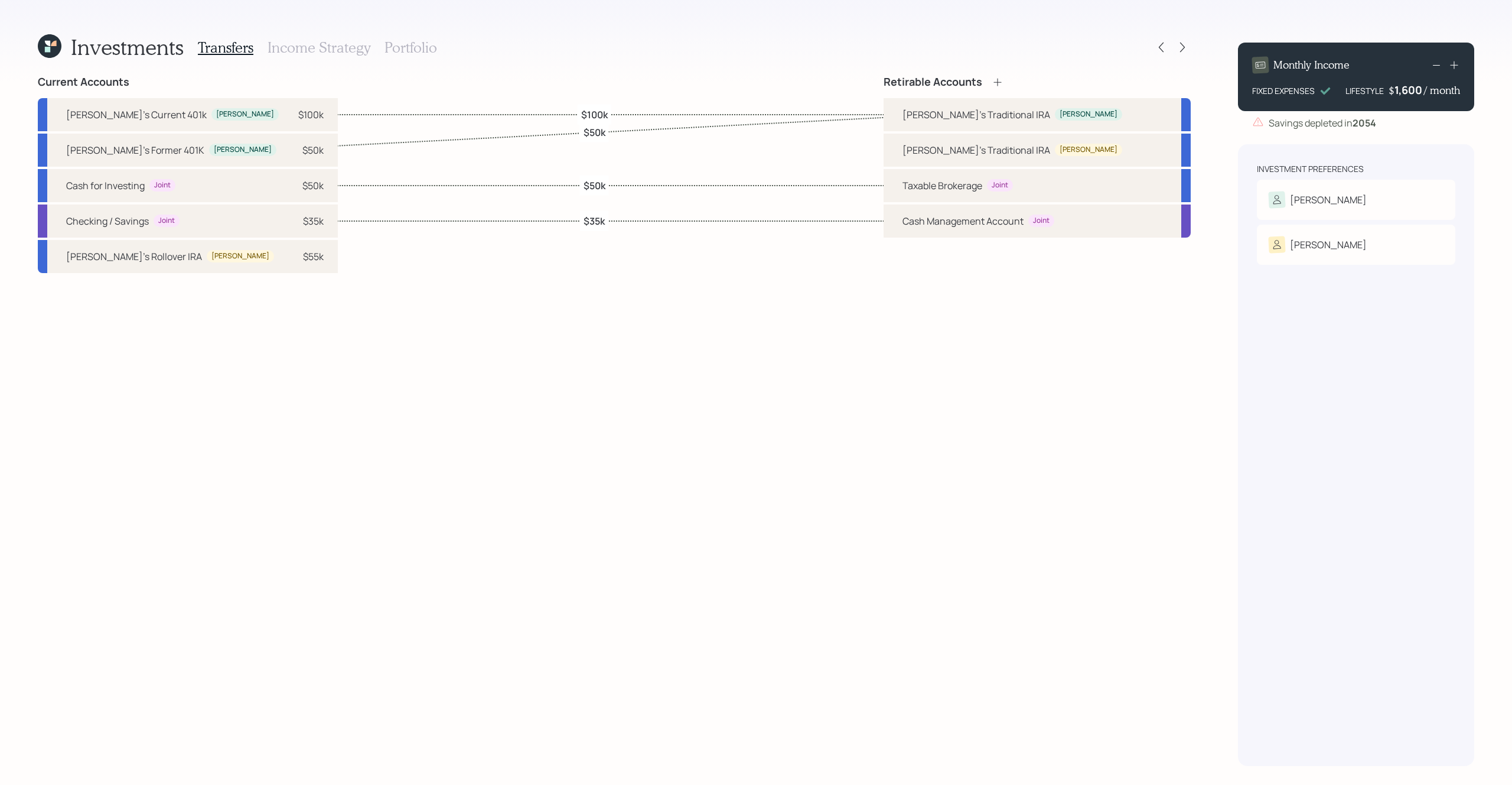
click at [50, 50] on icon at bounding box center [49, 46] width 23 height 23
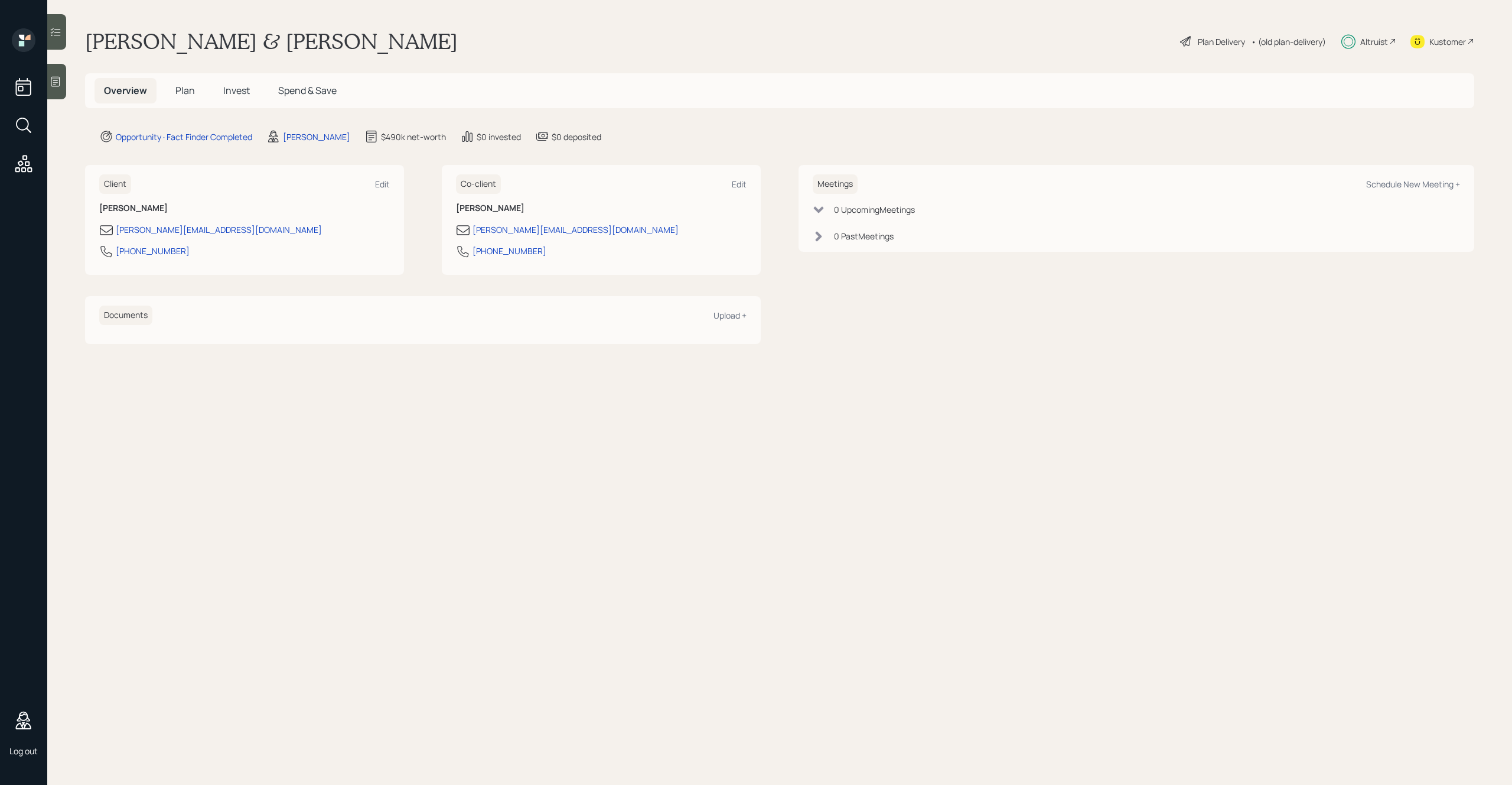
click at [1224, 41] on div "Plan Delivery" at bounding box center [1221, 41] width 47 height 13
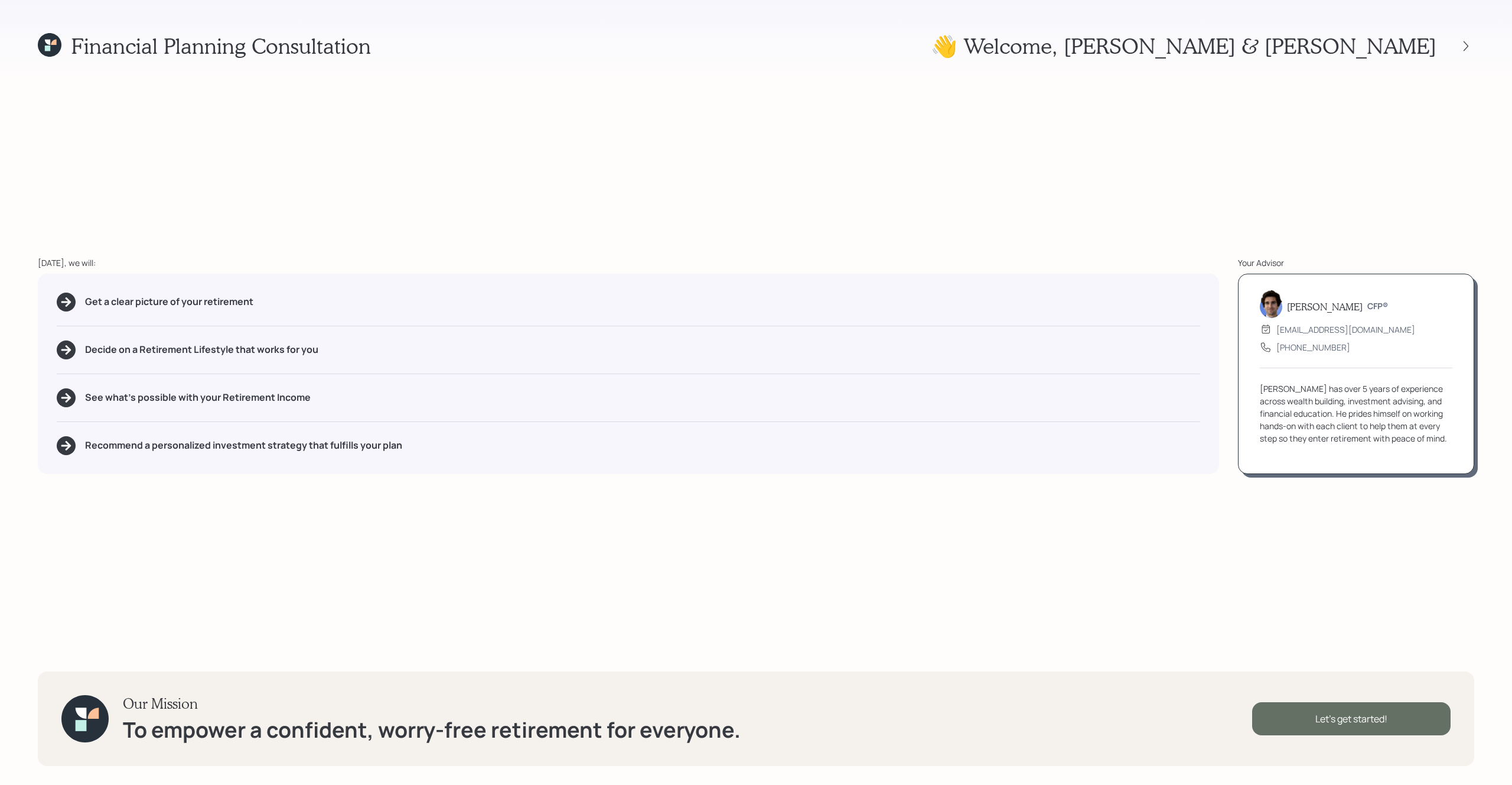
click at [1362, 724] on div "Let's get started!" at bounding box center [1351, 718] width 198 height 33
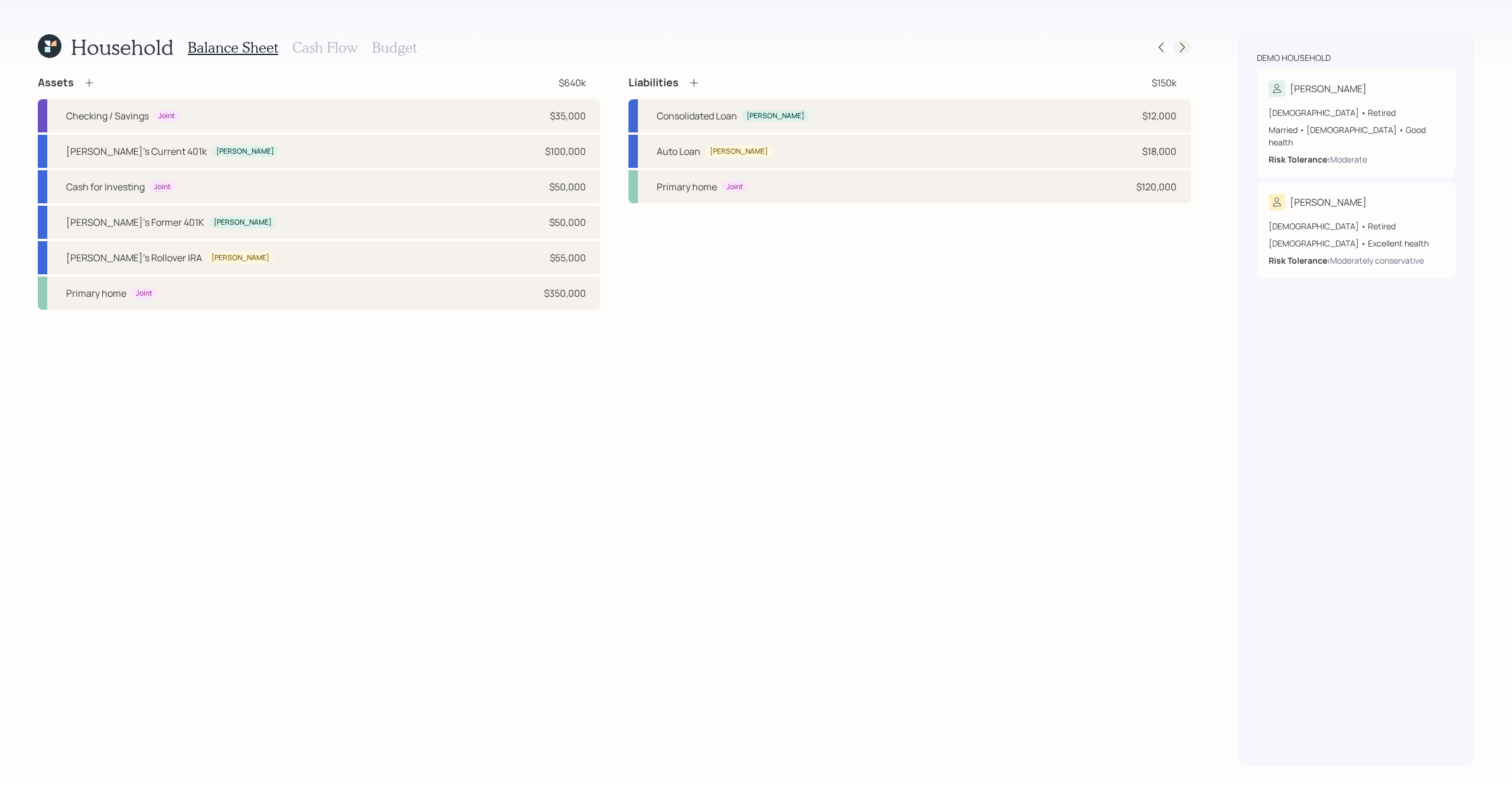
click at [1182, 47] on icon at bounding box center [1182, 47] width 12 height 12
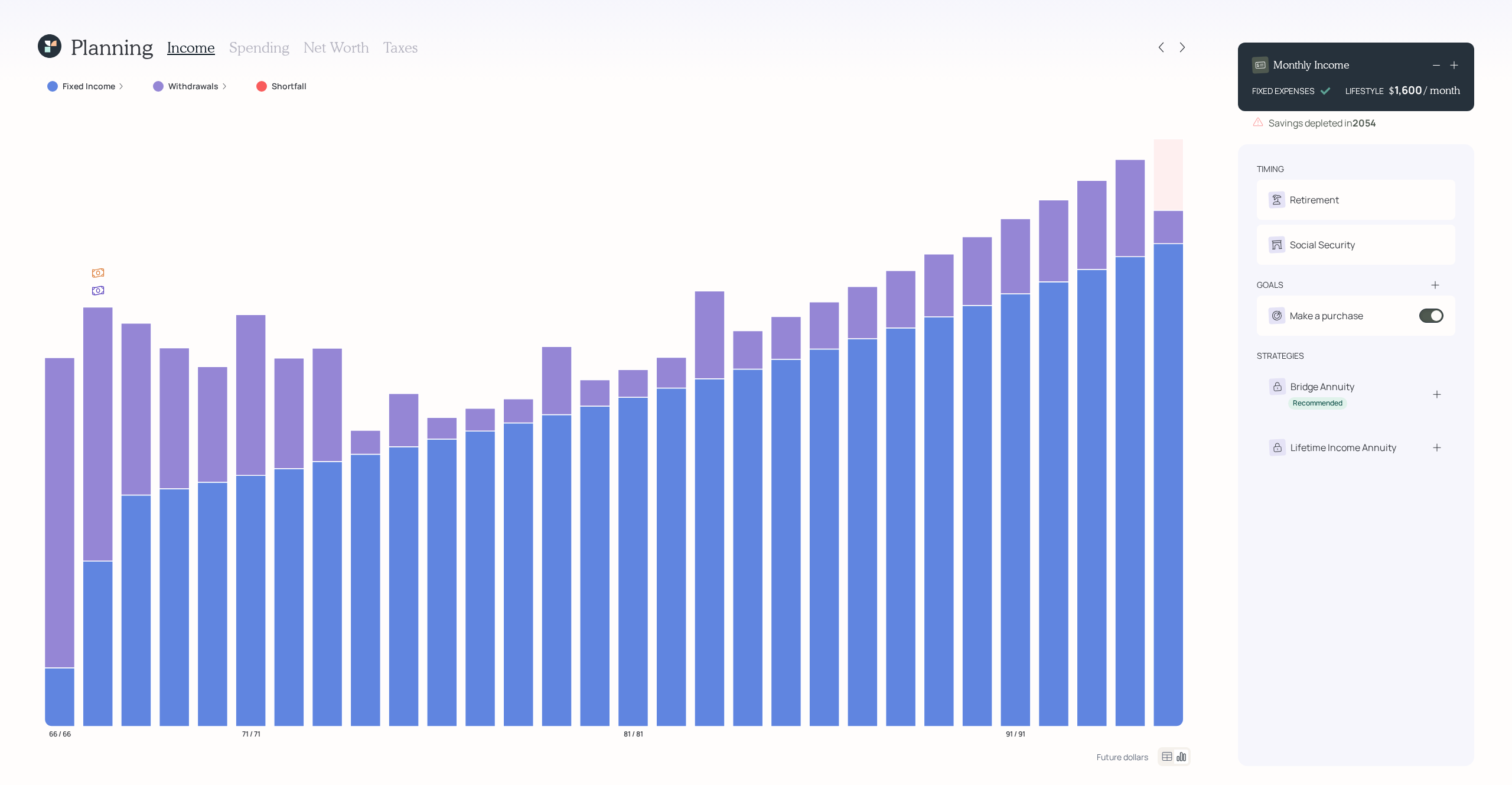
click at [37, 28] on div "Planning Income Spending Net Worth Taxes Fixed Income Withdrawals Shortfall 66 …" at bounding box center [756, 392] width 1512 height 785
click at [46, 40] on icon at bounding box center [49, 46] width 23 height 23
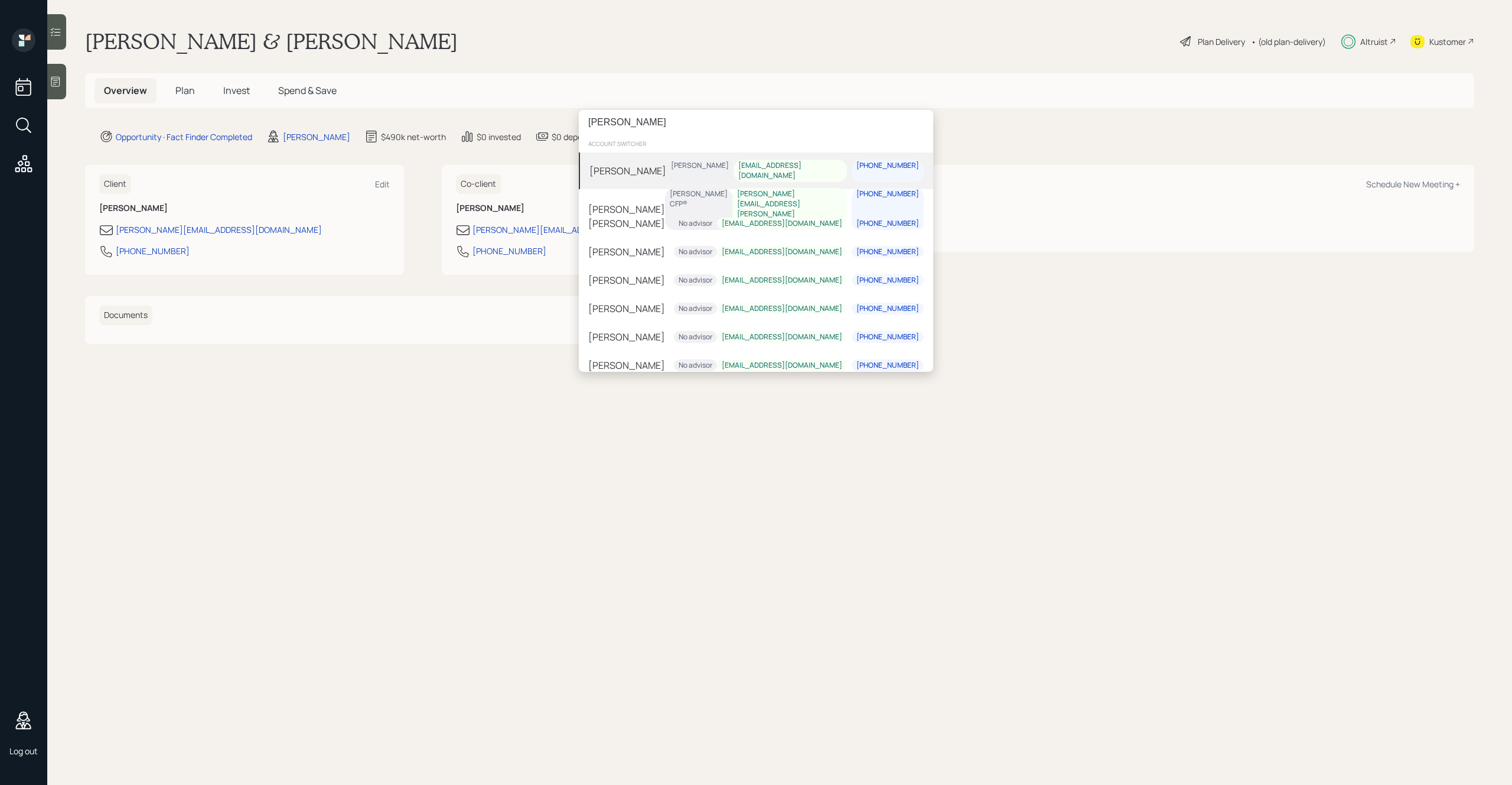
type input "gagne"
